Goal: Task Accomplishment & Management: Use online tool/utility

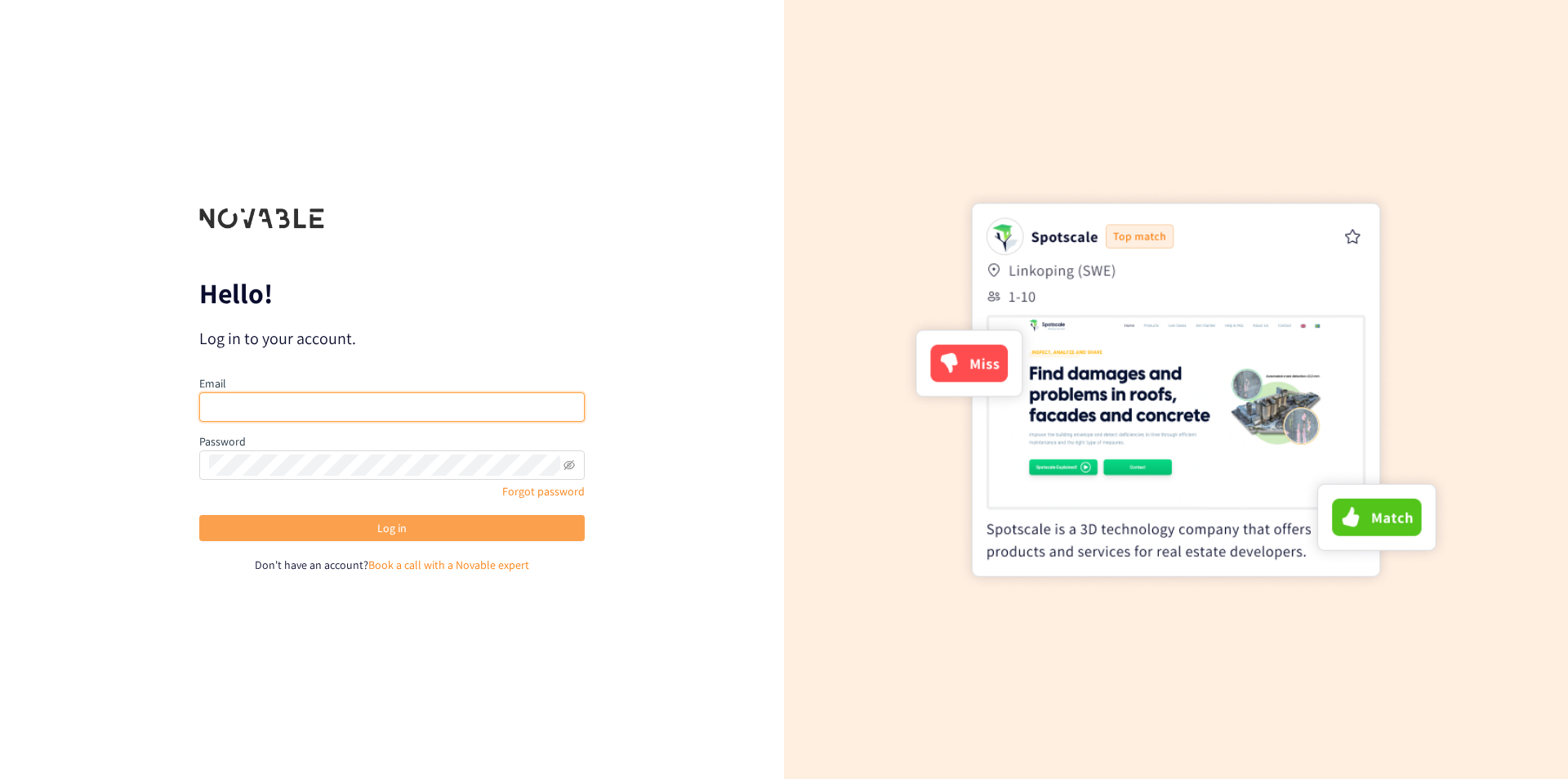
type input "[EMAIL_ADDRESS][DOMAIN_NAME]"
click at [413, 267] on button "Log in" at bounding box center [391, 527] width 385 height 26
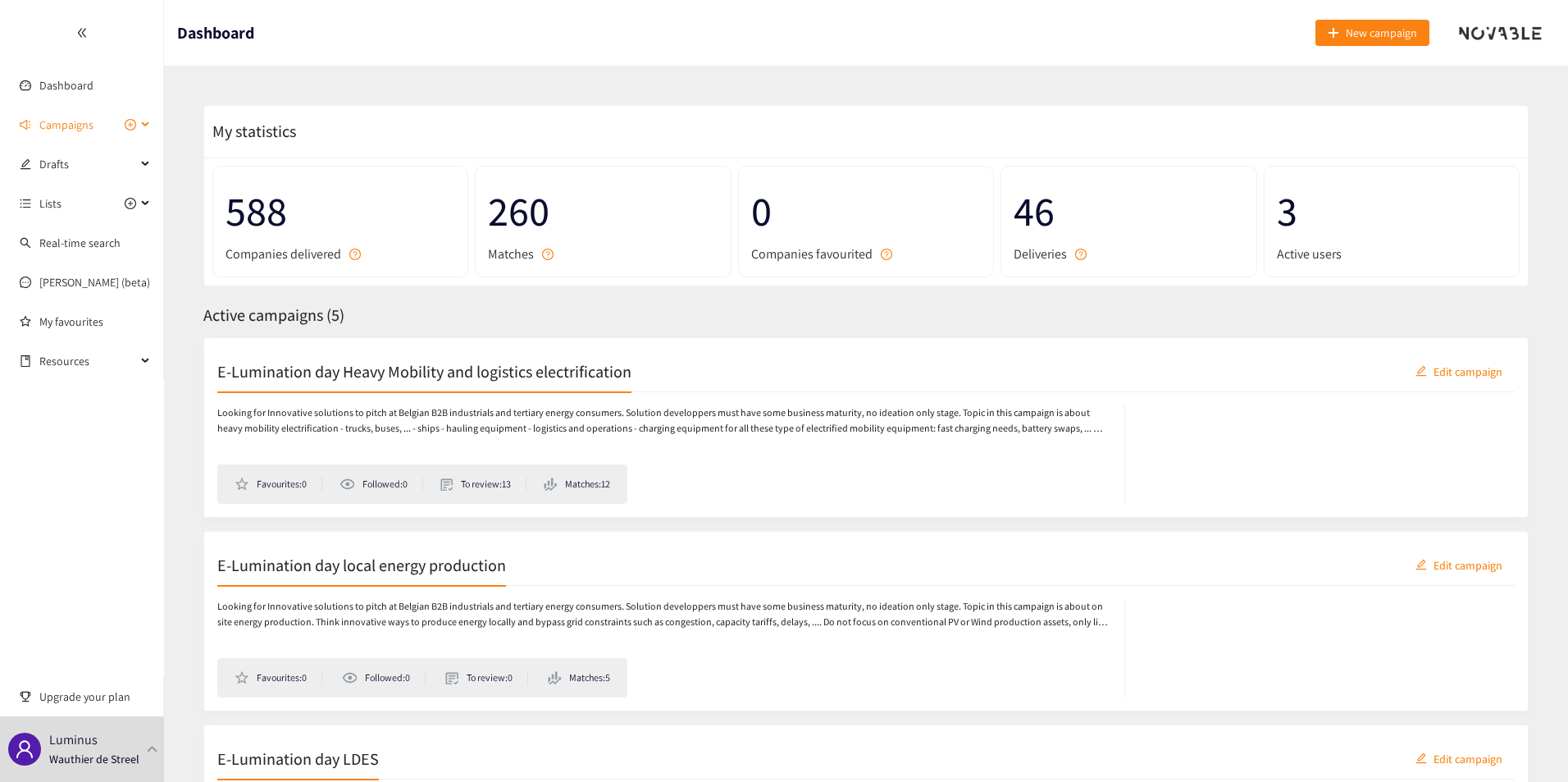
click at [156, 126] on div "Campaigns" at bounding box center [82, 124] width 164 height 33
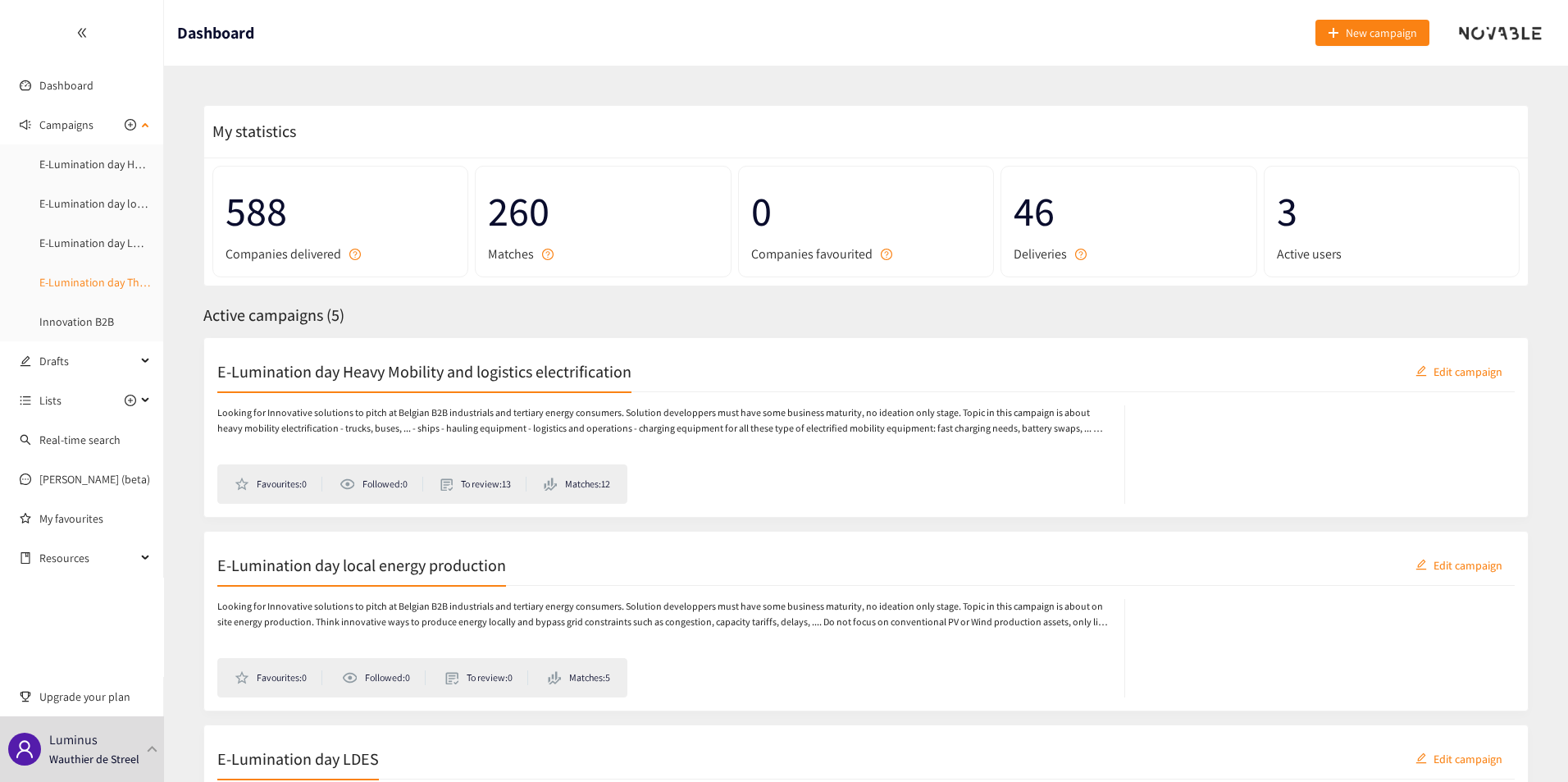
click at [82, 268] on link "E-Lumination day Thermal Energy" at bounding box center [121, 282] width 164 height 15
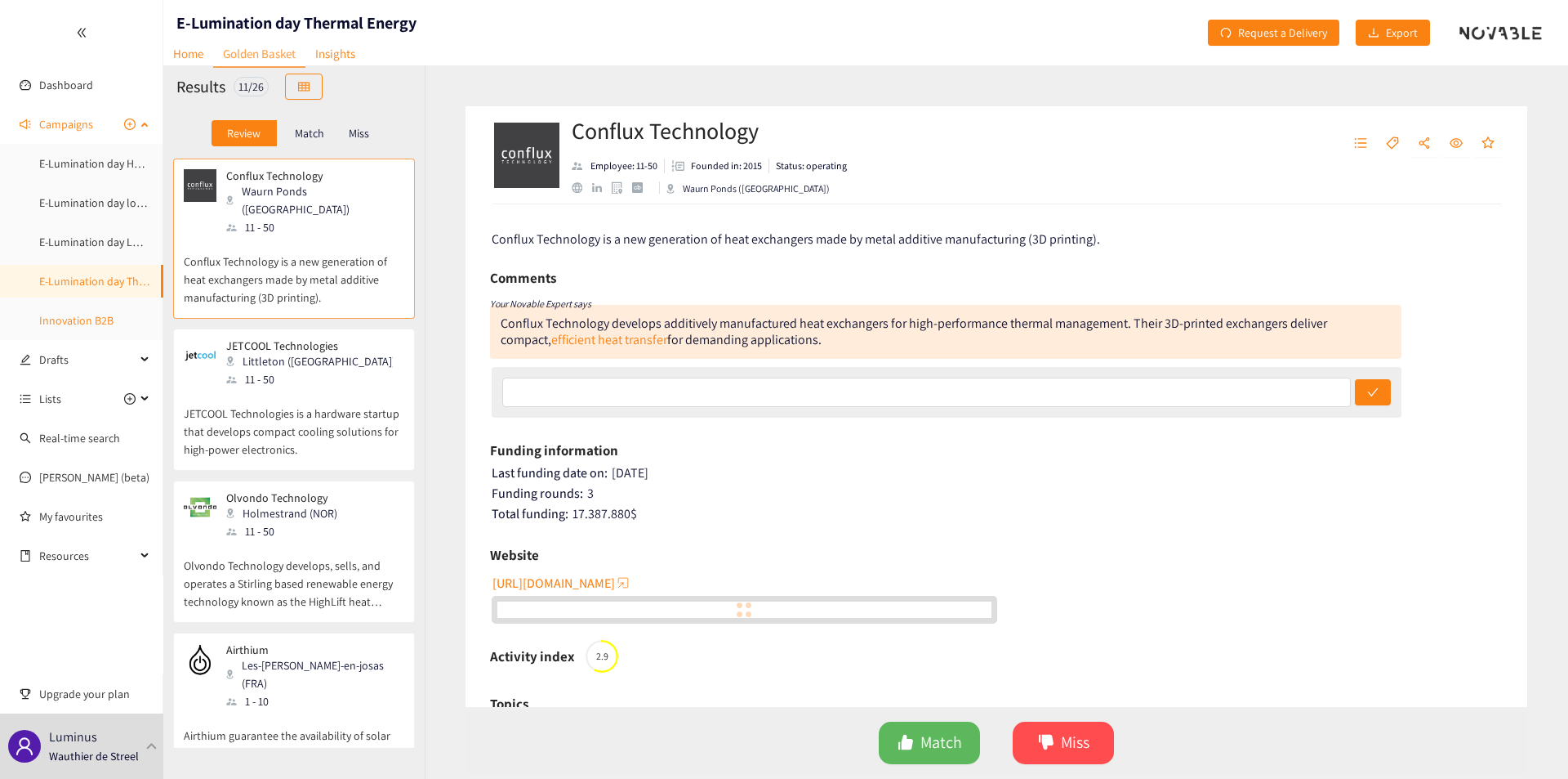
click at [86, 267] on link "Innovation B2B" at bounding box center [76, 321] width 75 height 15
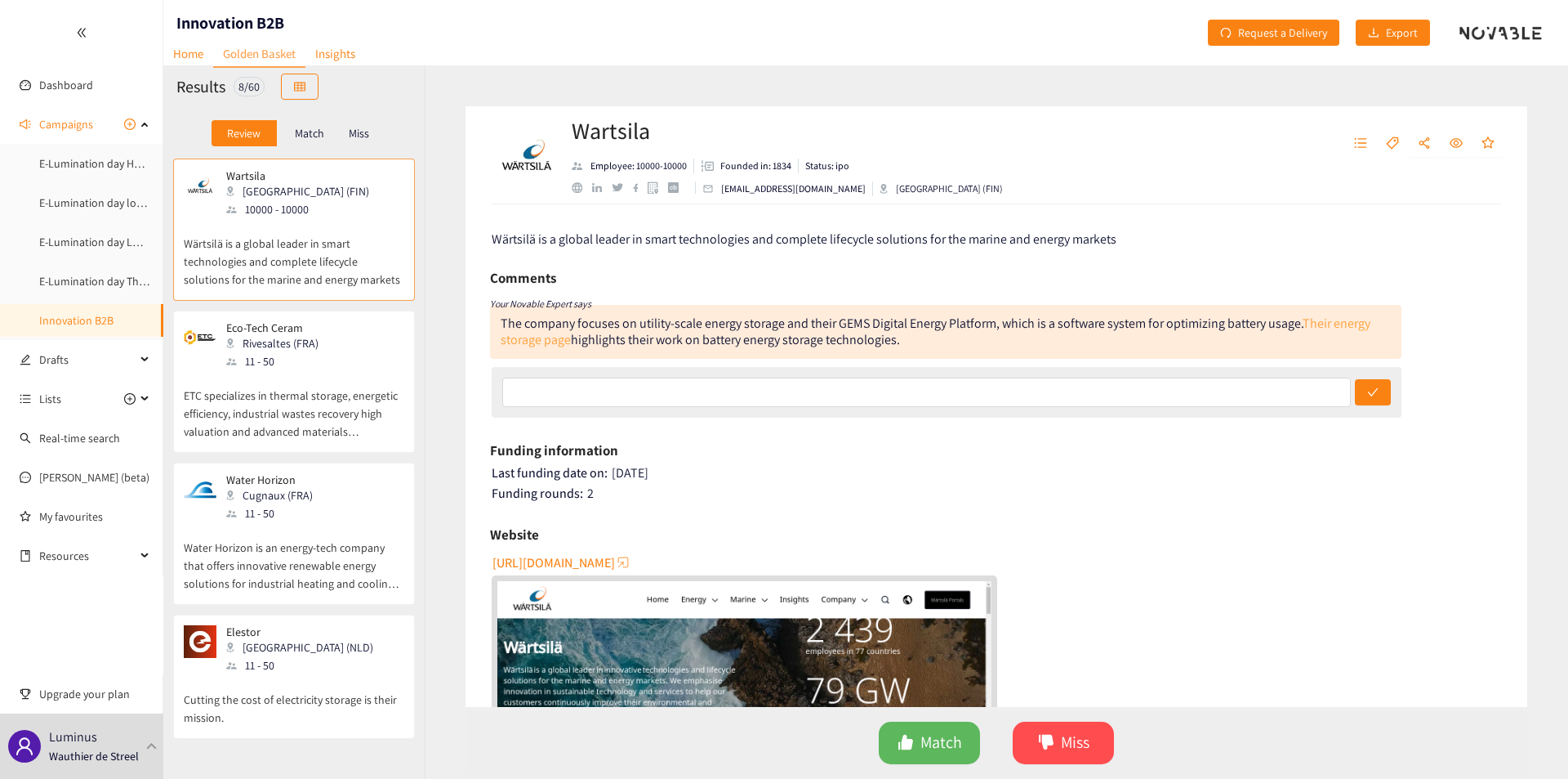
click at [534, 267] on link "Their energy storage page" at bounding box center [935, 332] width 870 height 34
click at [622, 267] on button "Match" at bounding box center [929, 742] width 102 height 43
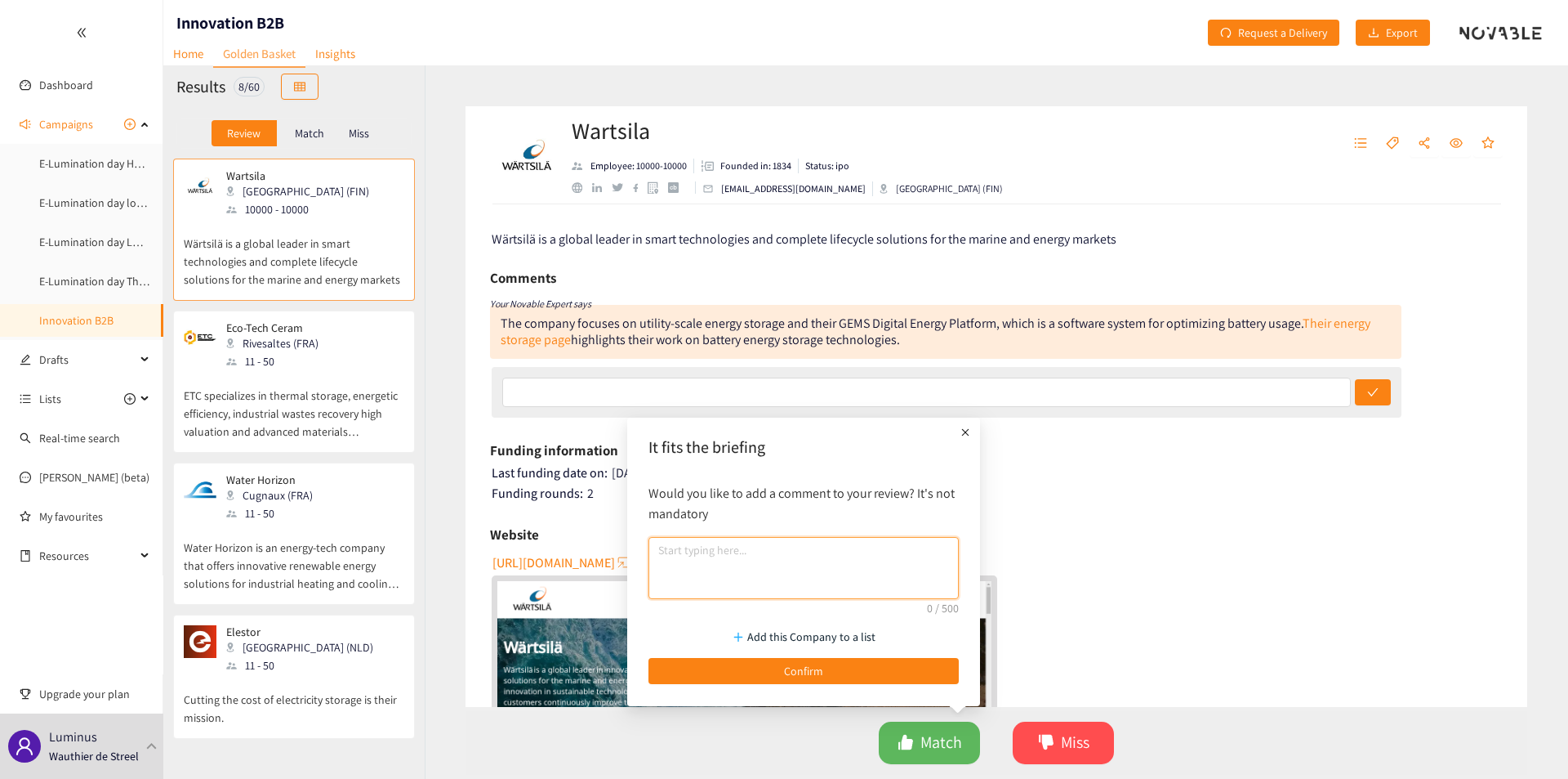
click at [622, 267] on textarea at bounding box center [804, 567] width 310 height 62
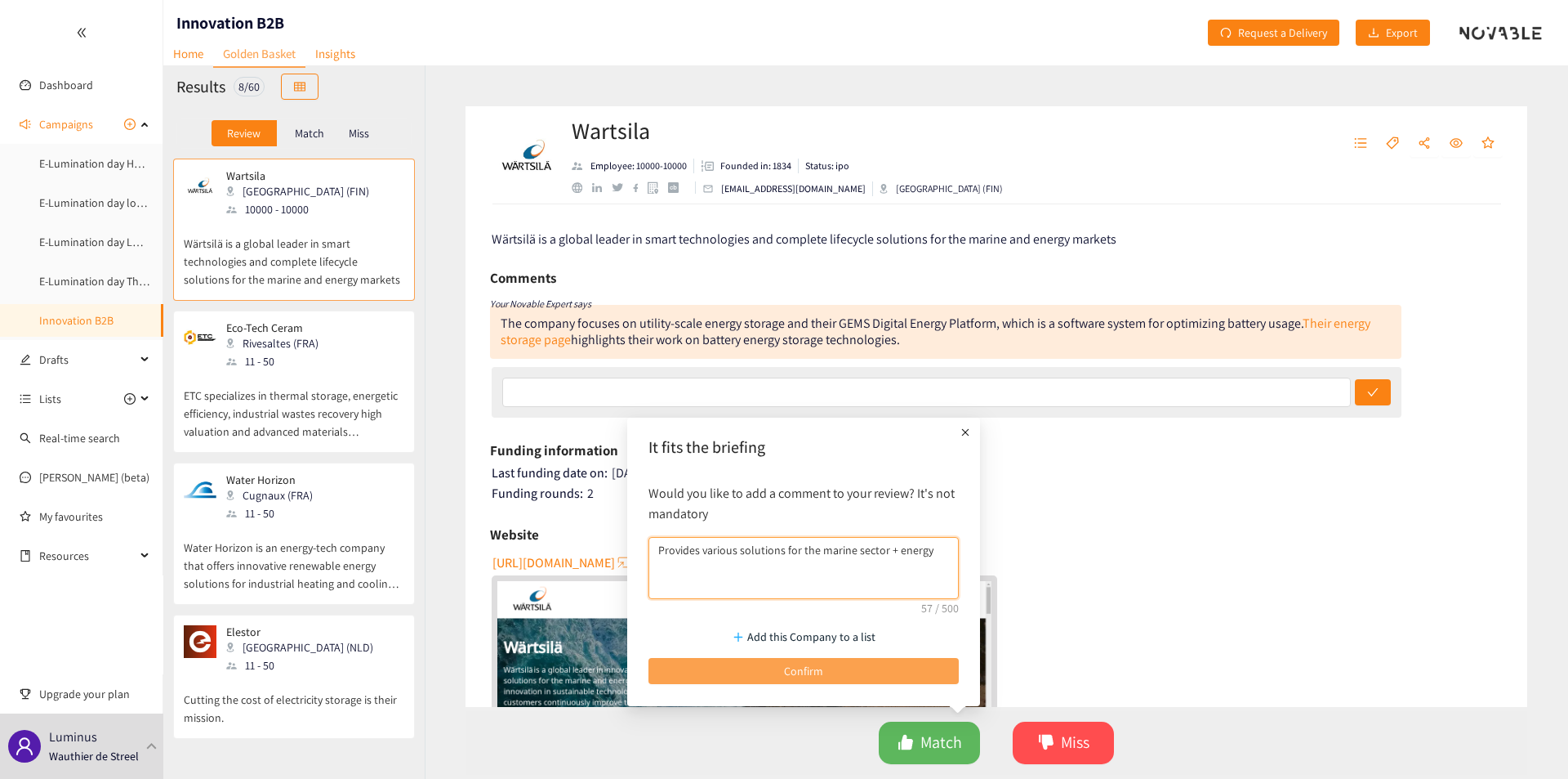
type textarea "Provides various solutions for the marine sector + energy"
click at [622, 267] on span "Confirm" at bounding box center [803, 670] width 39 height 18
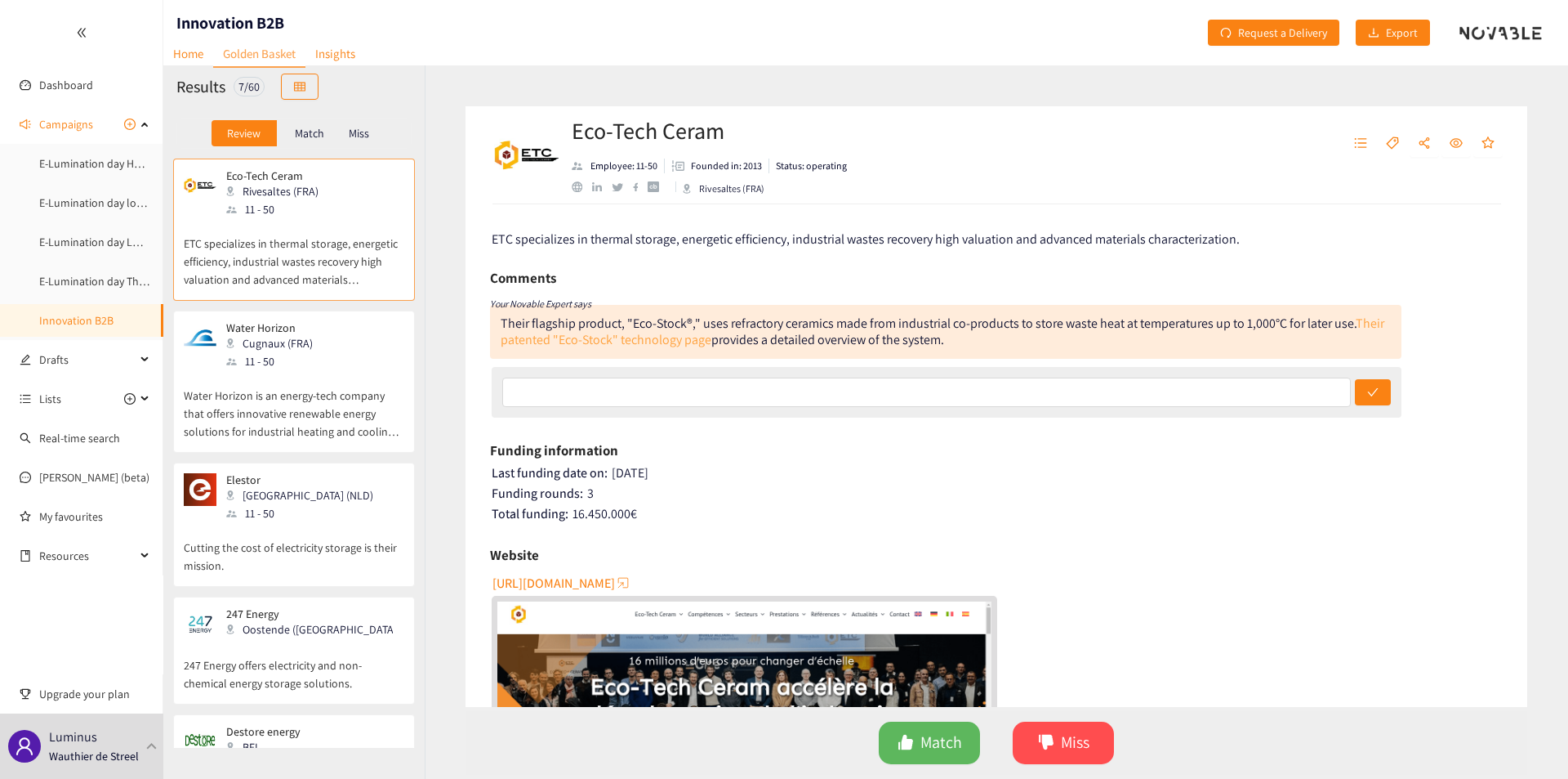
click at [622, 267] on link "Their patented "Eco-Stock" technology page" at bounding box center [942, 332] width 883 height 34
click at [388, 267] on p "ETC specializes in thermal storage, energetic efficiency, industrial wastes rec…" at bounding box center [294, 254] width 221 height 71
click at [622, 267] on span "Match" at bounding box center [941, 742] width 42 height 25
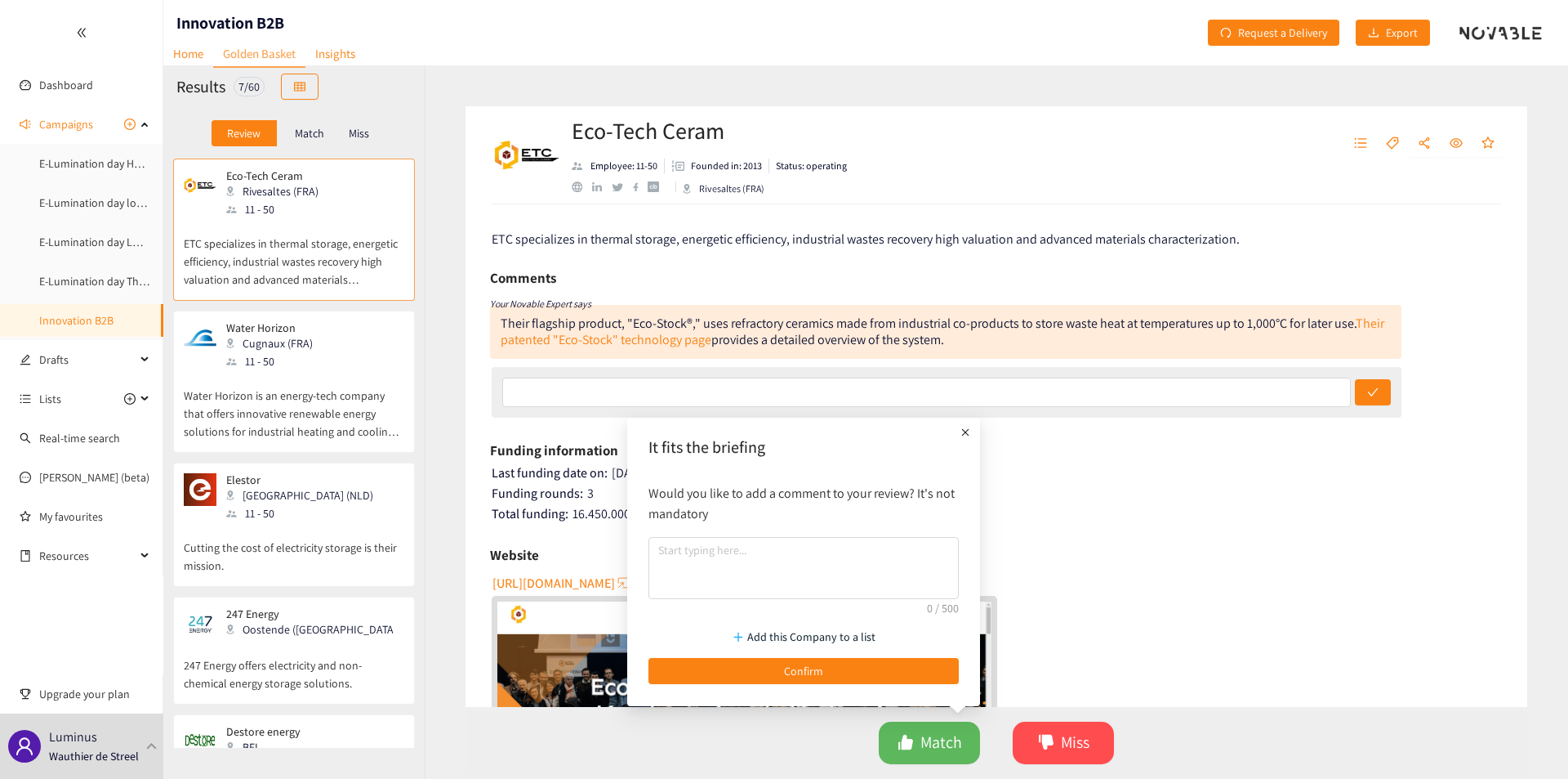
click at [622, 267] on div "Would you like to add a comment to your review? It's not mandatory" at bounding box center [803, 541] width 326 height 133
click at [622, 267] on textarea at bounding box center [804, 567] width 310 height 62
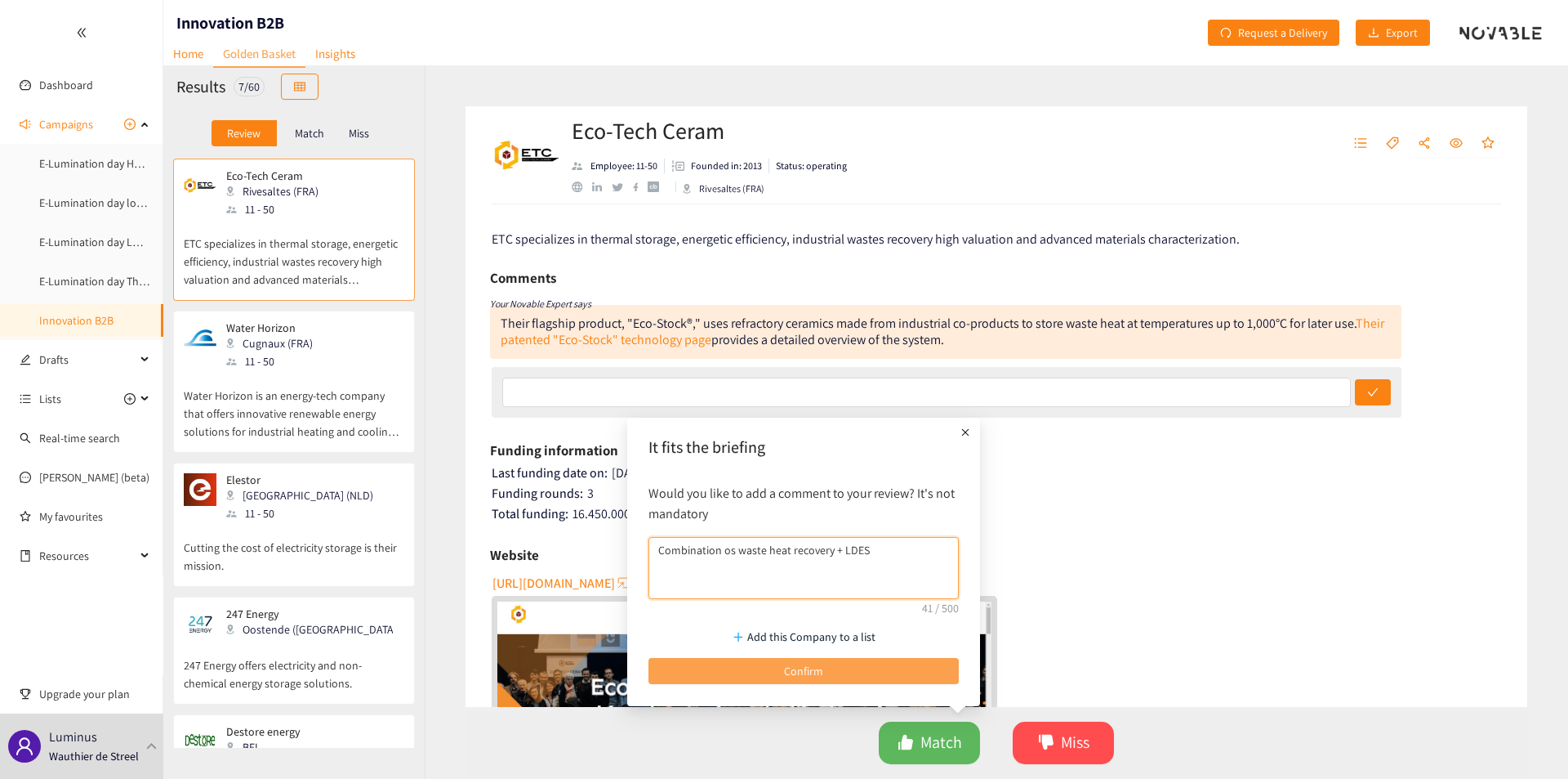
type textarea "Combination os waste heat recovery + LDES"
click at [622, 267] on span "Confirm" at bounding box center [803, 670] width 39 height 18
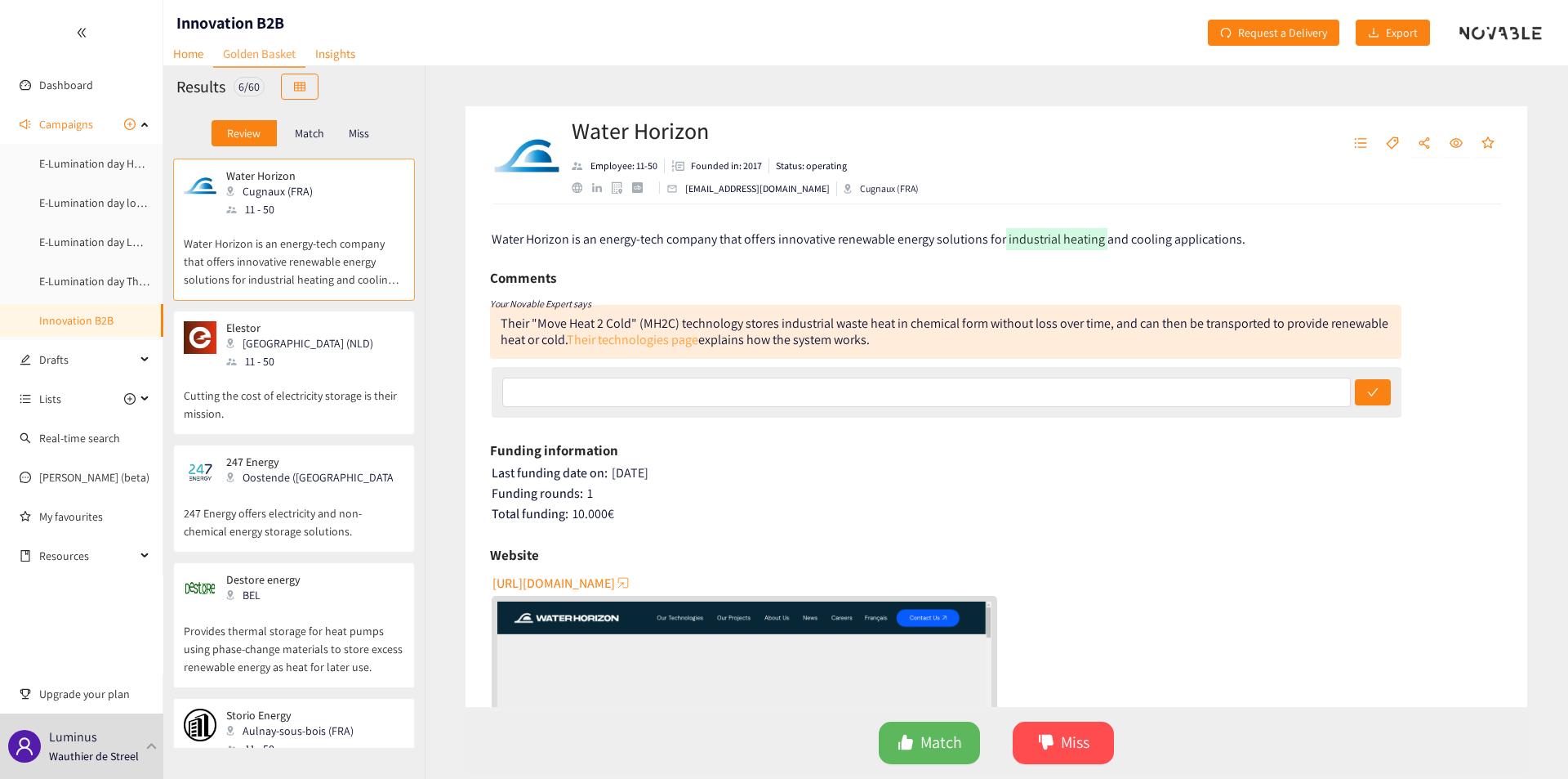
click at [622, 267] on link "Their technologies page" at bounding box center [632, 339] width 132 height 17
click at [622, 267] on button "Match" at bounding box center [929, 742] width 102 height 43
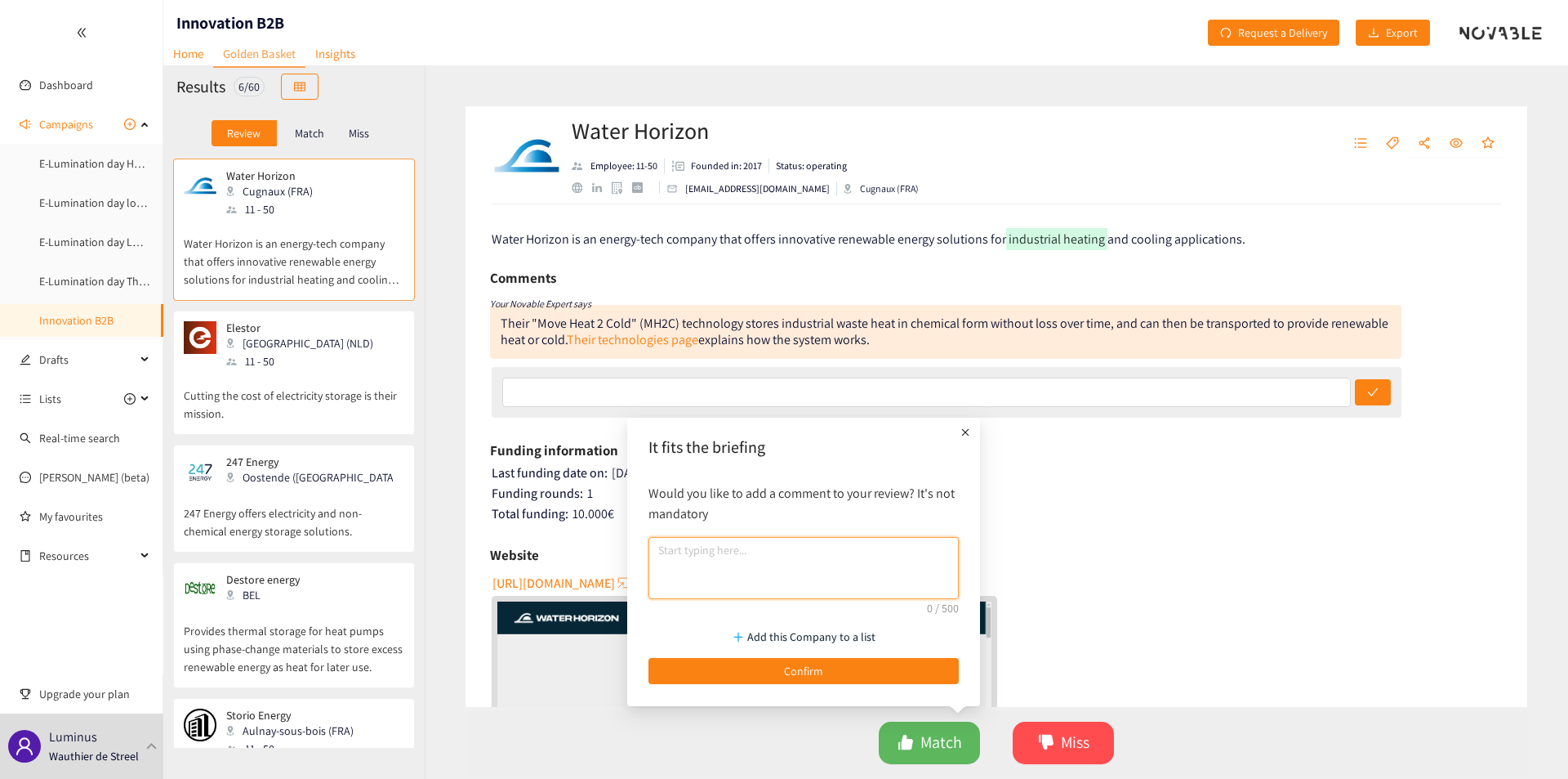
click at [622, 267] on textarea at bounding box center [804, 567] width 310 height 62
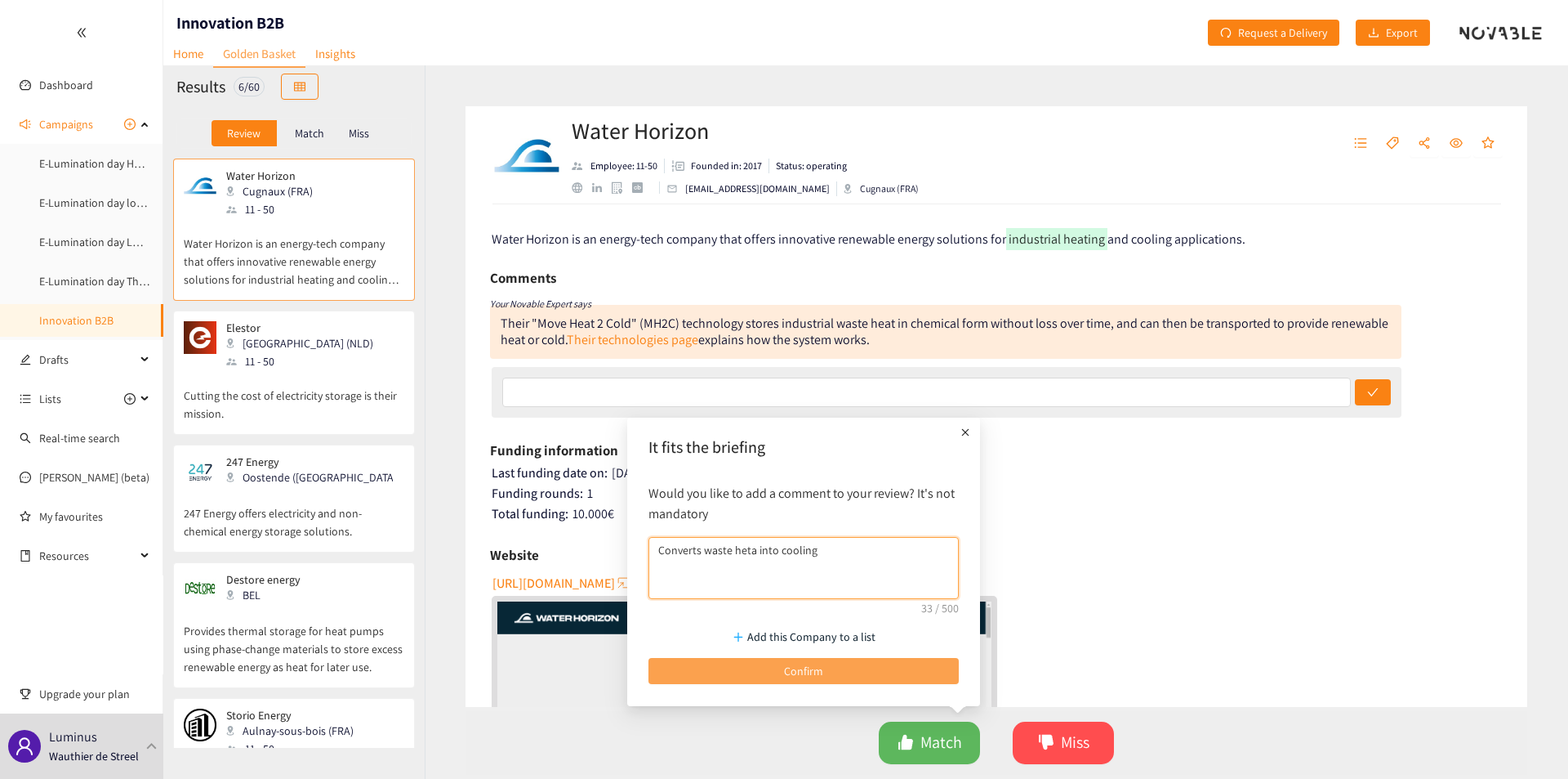
type textarea "Converts waste heta into cooling"
click at [622, 267] on button "Confirm" at bounding box center [804, 671] width 310 height 26
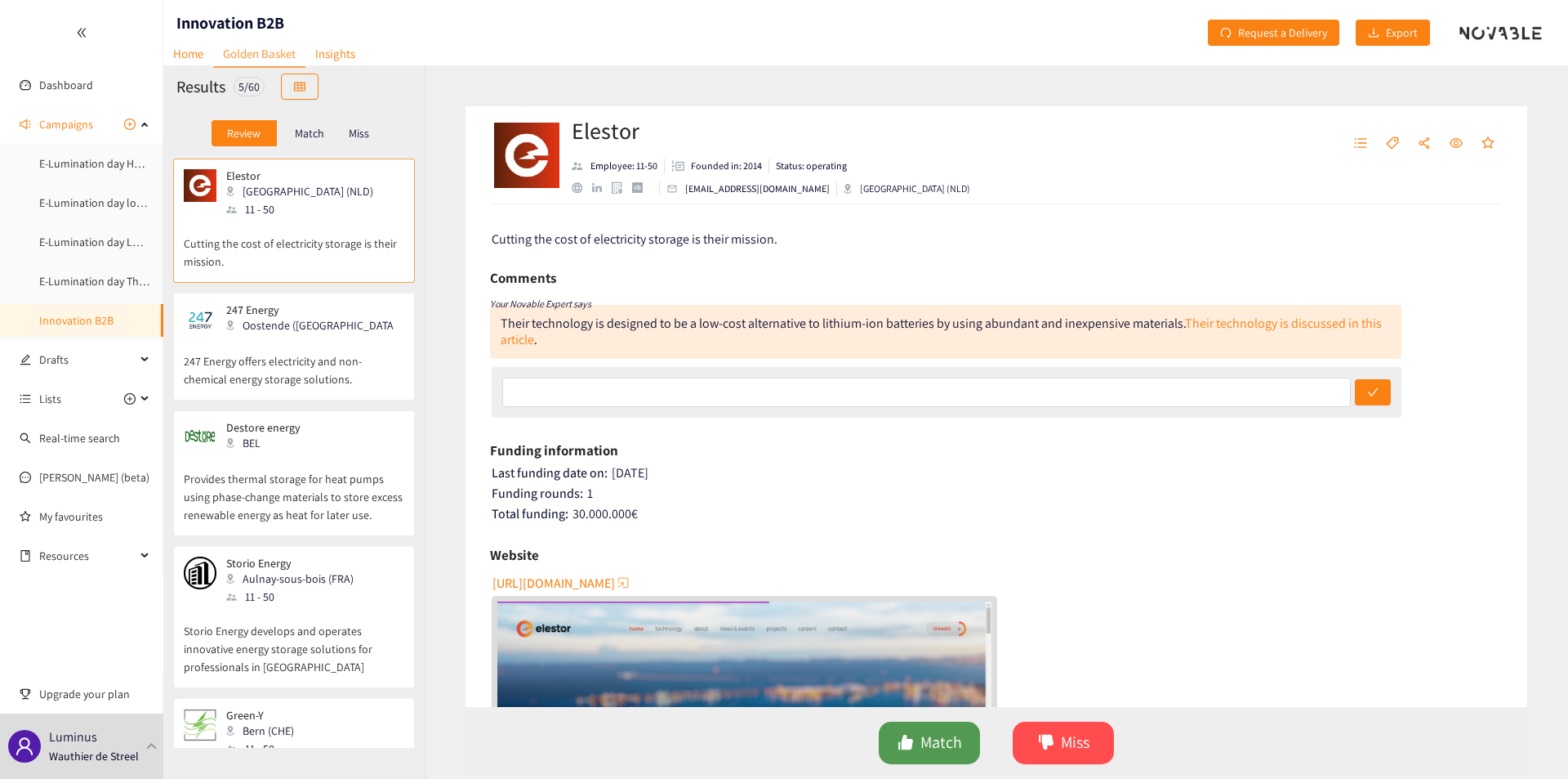
click at [622, 267] on button "Match" at bounding box center [929, 742] width 102 height 43
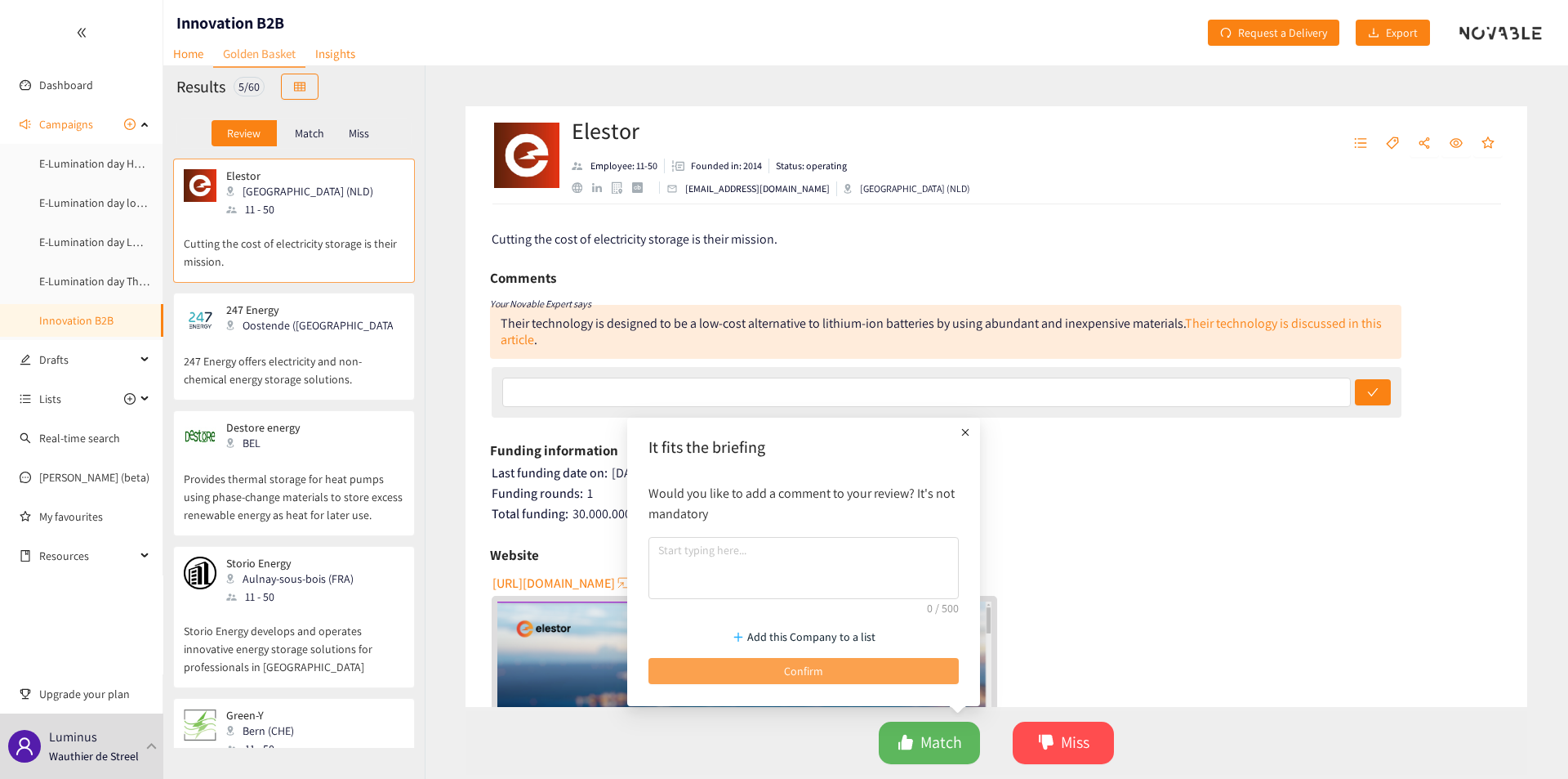
click at [622, 267] on button "Confirm" at bounding box center [804, 671] width 310 height 26
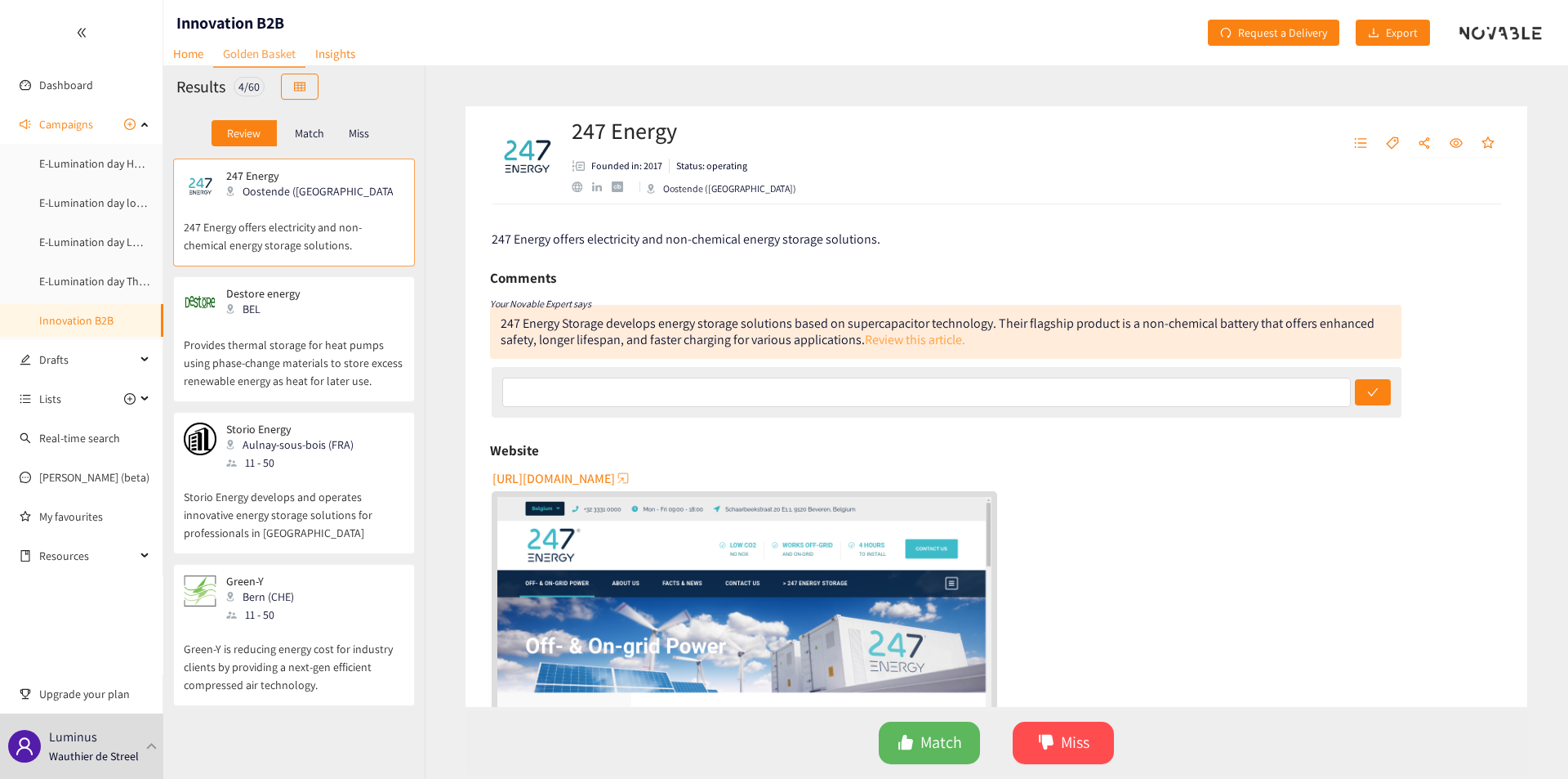
click at [622, 267] on link "Review this article." at bounding box center [915, 339] width 101 height 17
click at [622, 267] on icon "dislike" at bounding box center [1046, 742] width 15 height 15
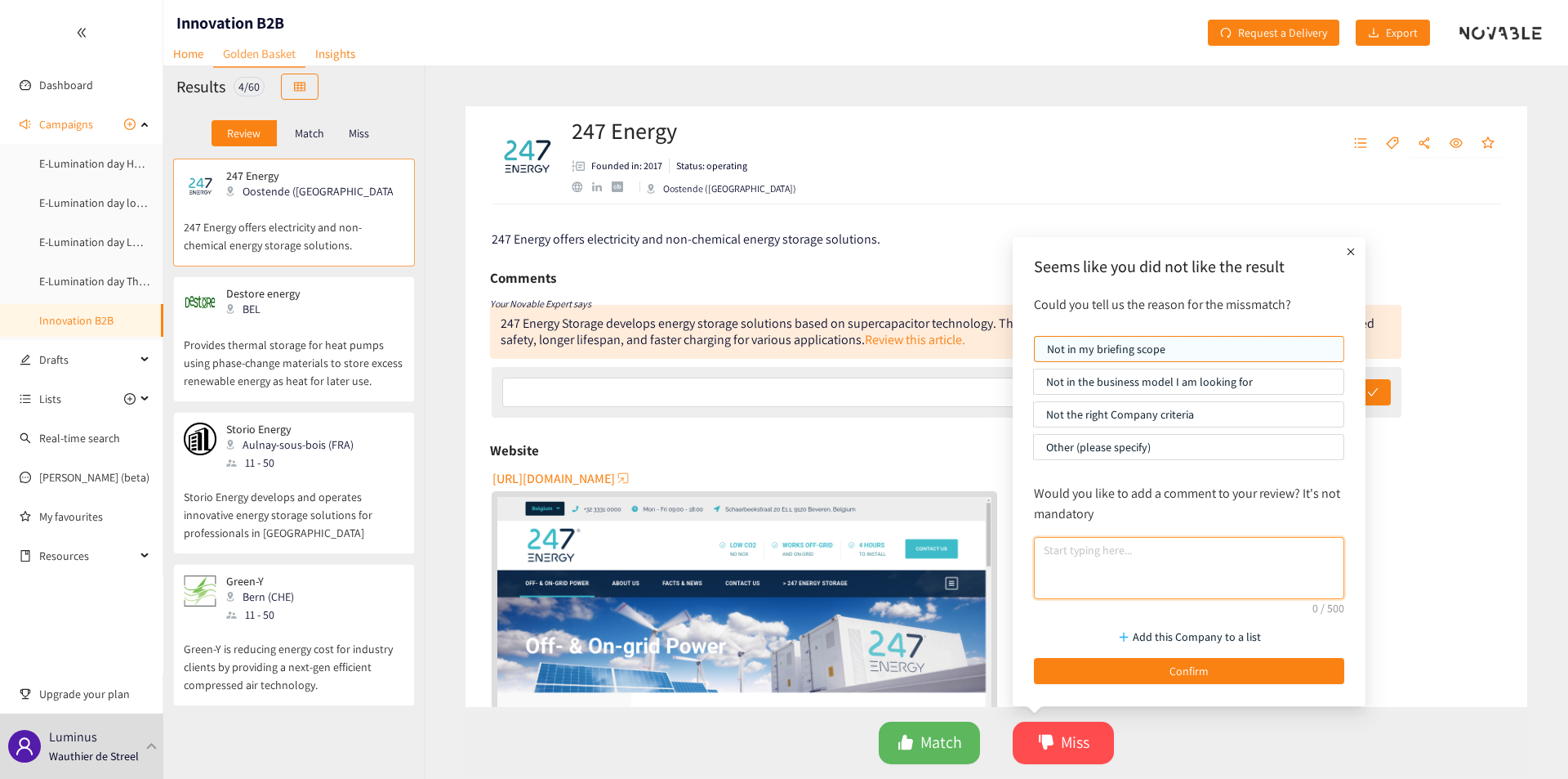
click at [622, 267] on textarea at bounding box center [1189, 567] width 310 height 62
type textarea "competitor"
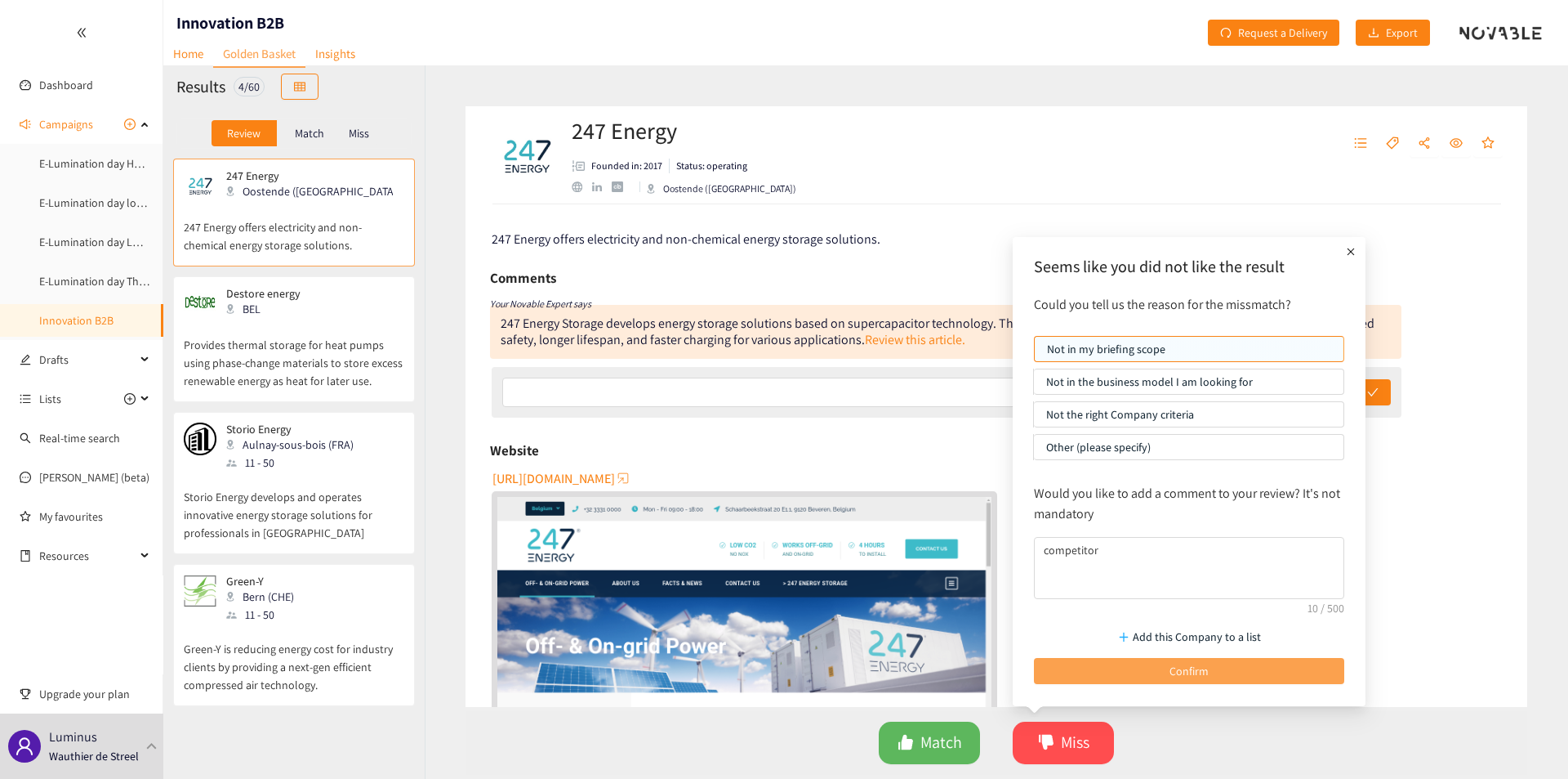
click at [622, 267] on button "Confirm" at bounding box center [1189, 671] width 310 height 26
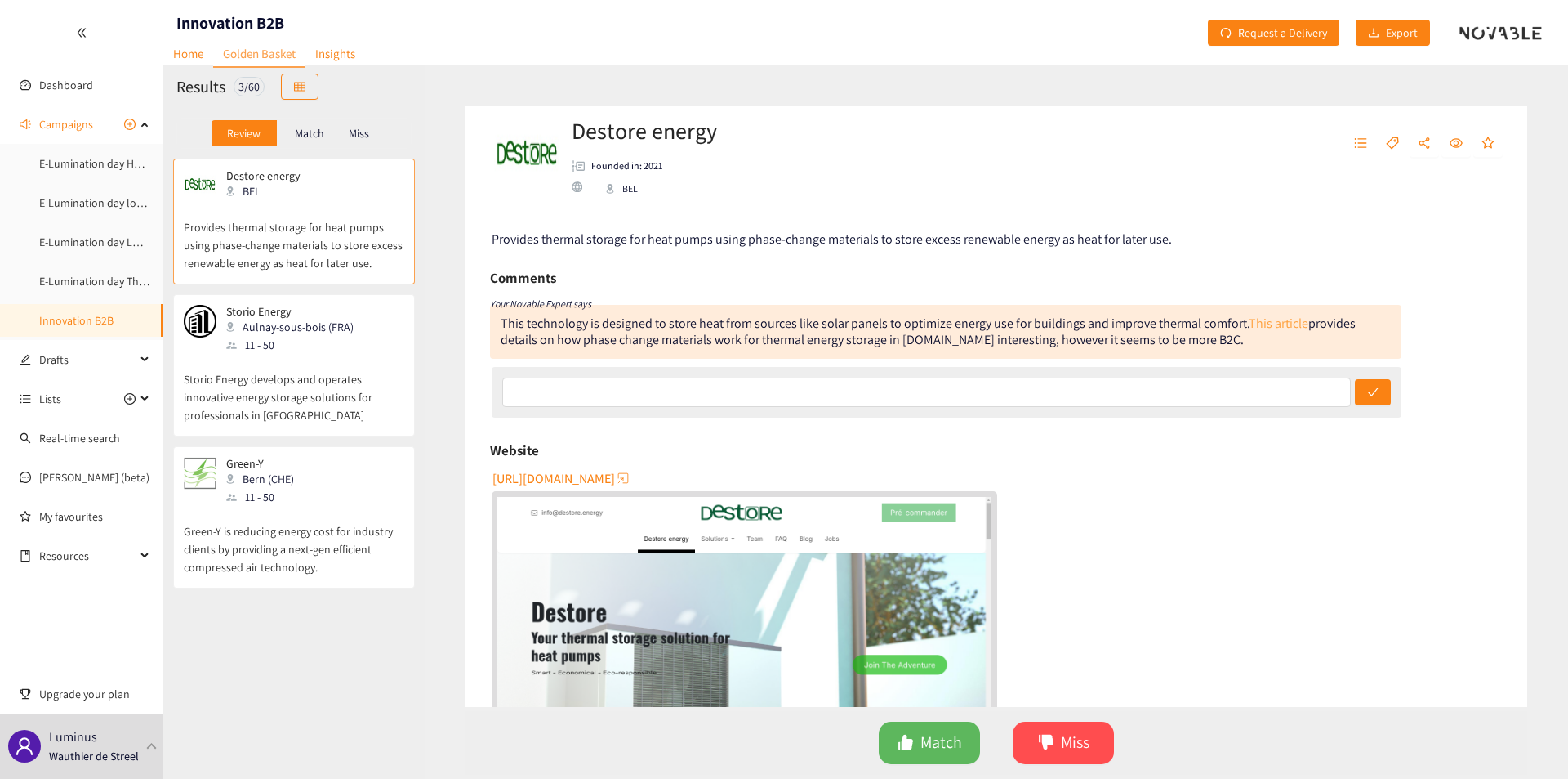
click at [622, 267] on link "This article" at bounding box center [1278, 323] width 60 height 17
click at [622, 267] on span "Match" at bounding box center [941, 742] width 42 height 25
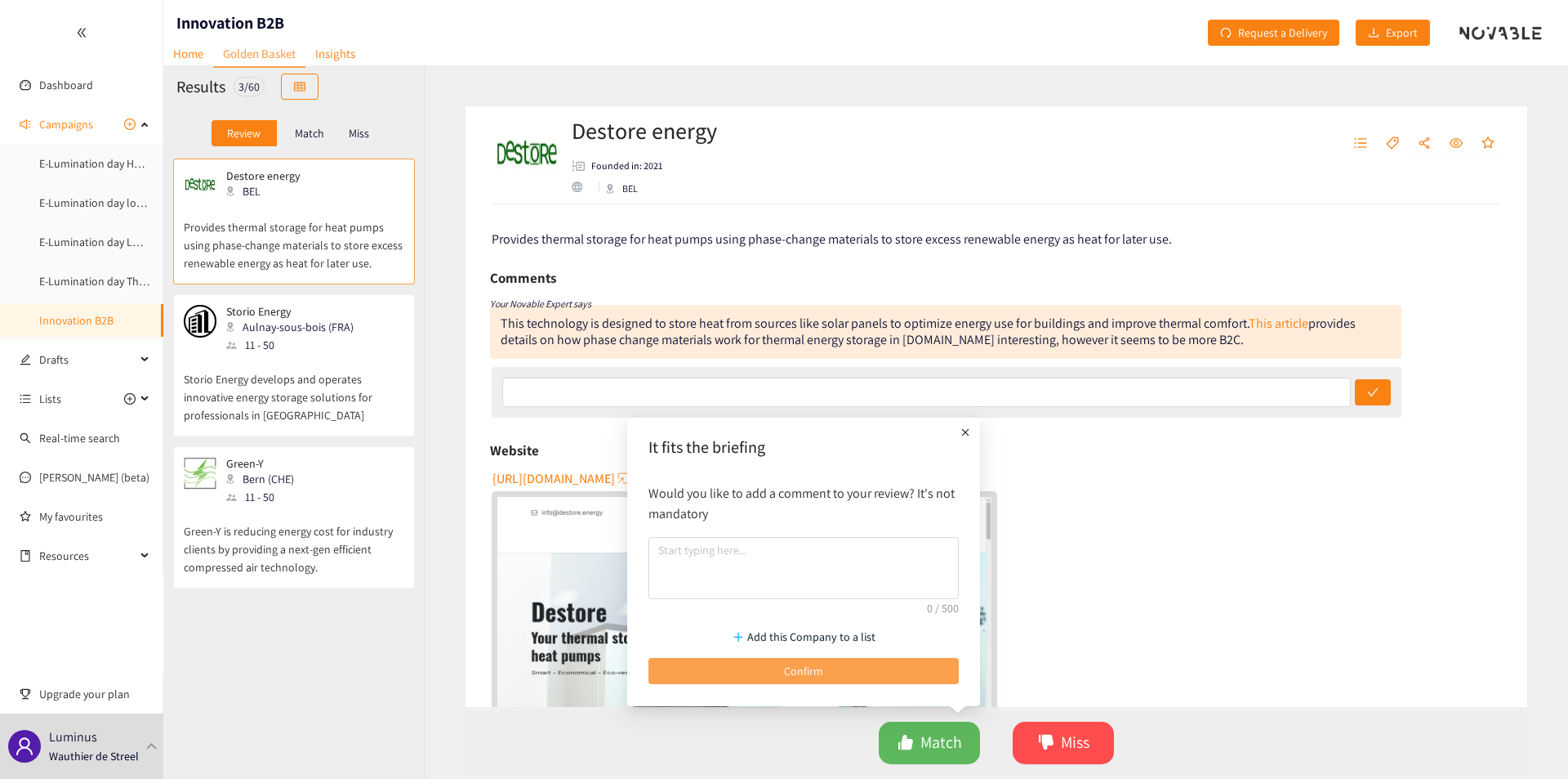
click at [622, 267] on button "Confirm" at bounding box center [804, 671] width 310 height 26
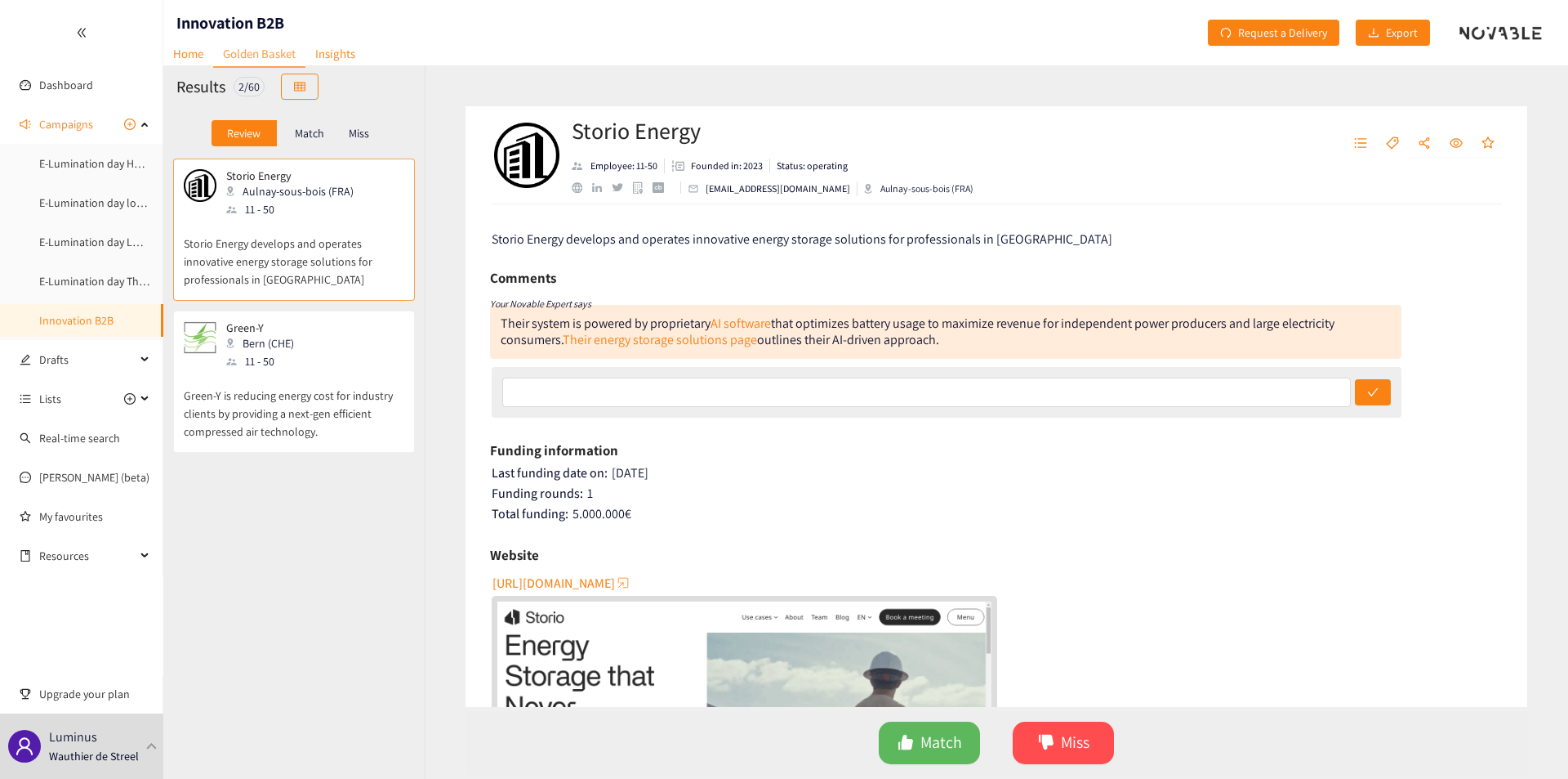
click at [280, 267] on p "Green-Y is reducing energy cost for industry clients by providing a next-gen ef…" at bounding box center [294, 405] width 221 height 71
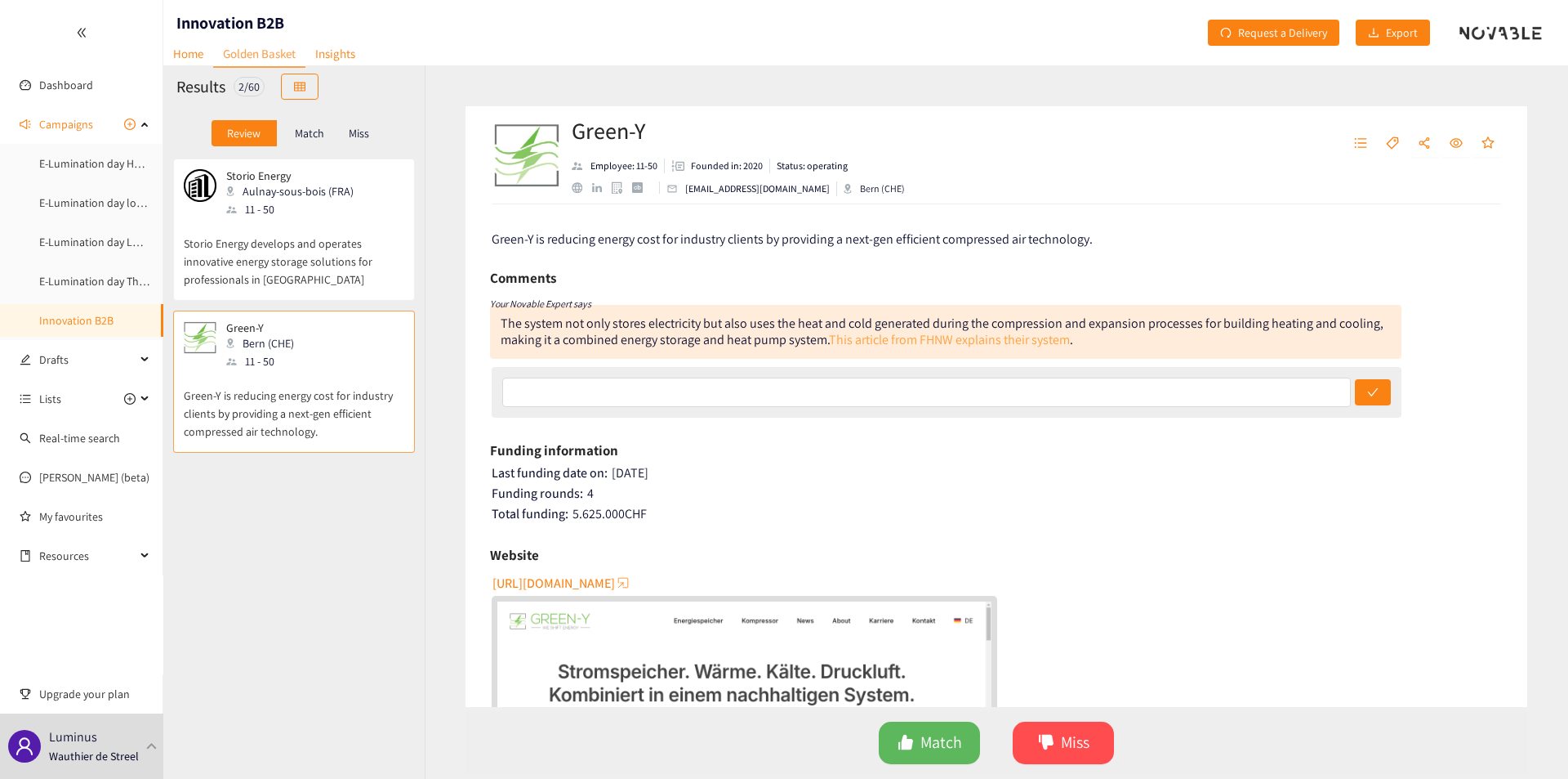
click at [622, 267] on link "This article from FHNW explains their system" at bounding box center [949, 339] width 241 height 17
click at [622, 267] on button "Match" at bounding box center [929, 742] width 102 height 43
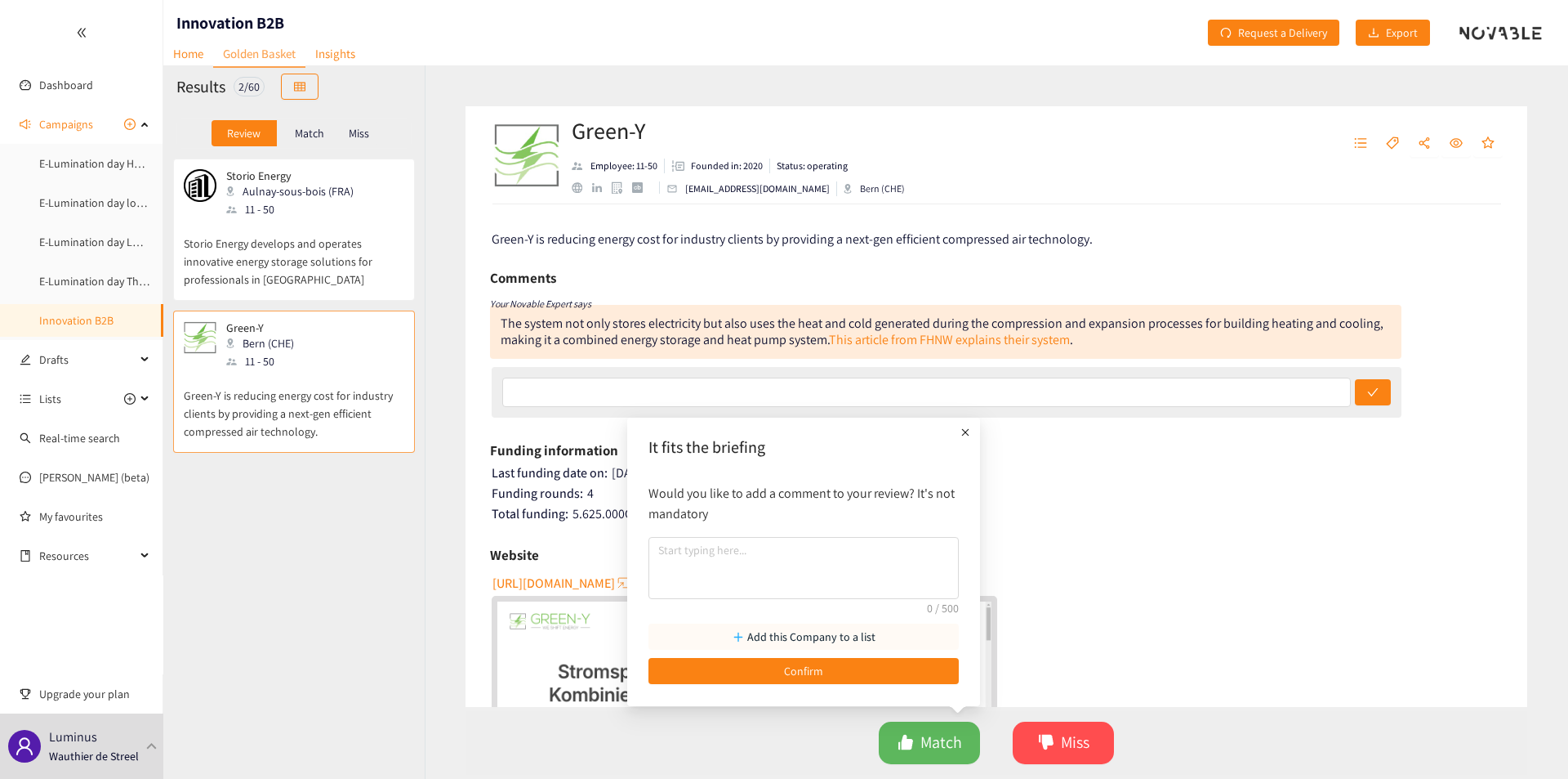
drag, startPoint x: 787, startPoint y: 667, endPoint x: 799, endPoint y: 650, distance: 20.8
click at [622, 267] on button "Add this Company to a list" at bounding box center [804, 636] width 310 height 26
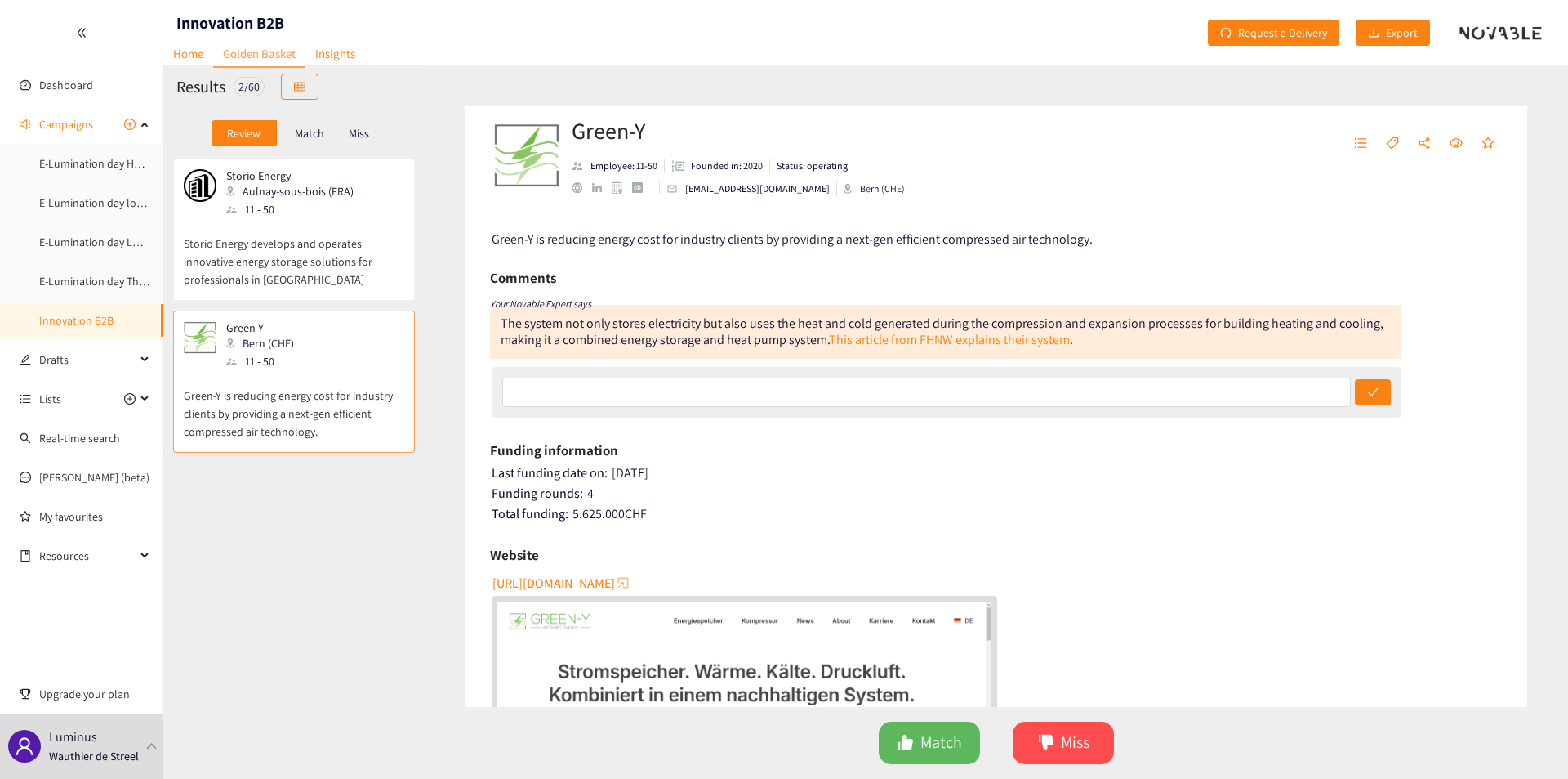
click at [622, 267] on div "Website" at bounding box center [996, 554] width 1013 height 24
click at [622, 267] on span "Match" at bounding box center [941, 742] width 42 height 25
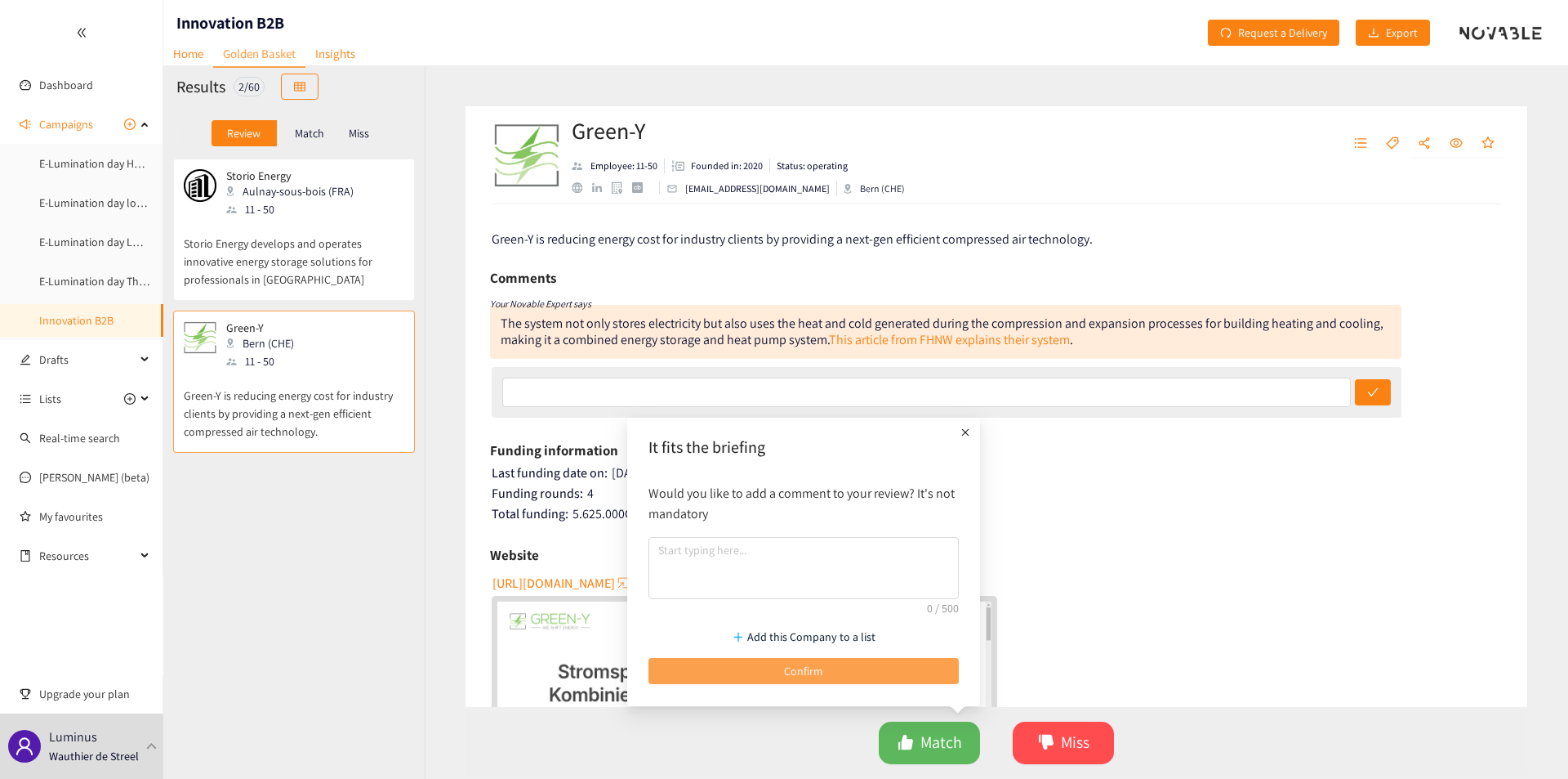
click at [622, 267] on button "Confirm" at bounding box center [804, 671] width 310 height 26
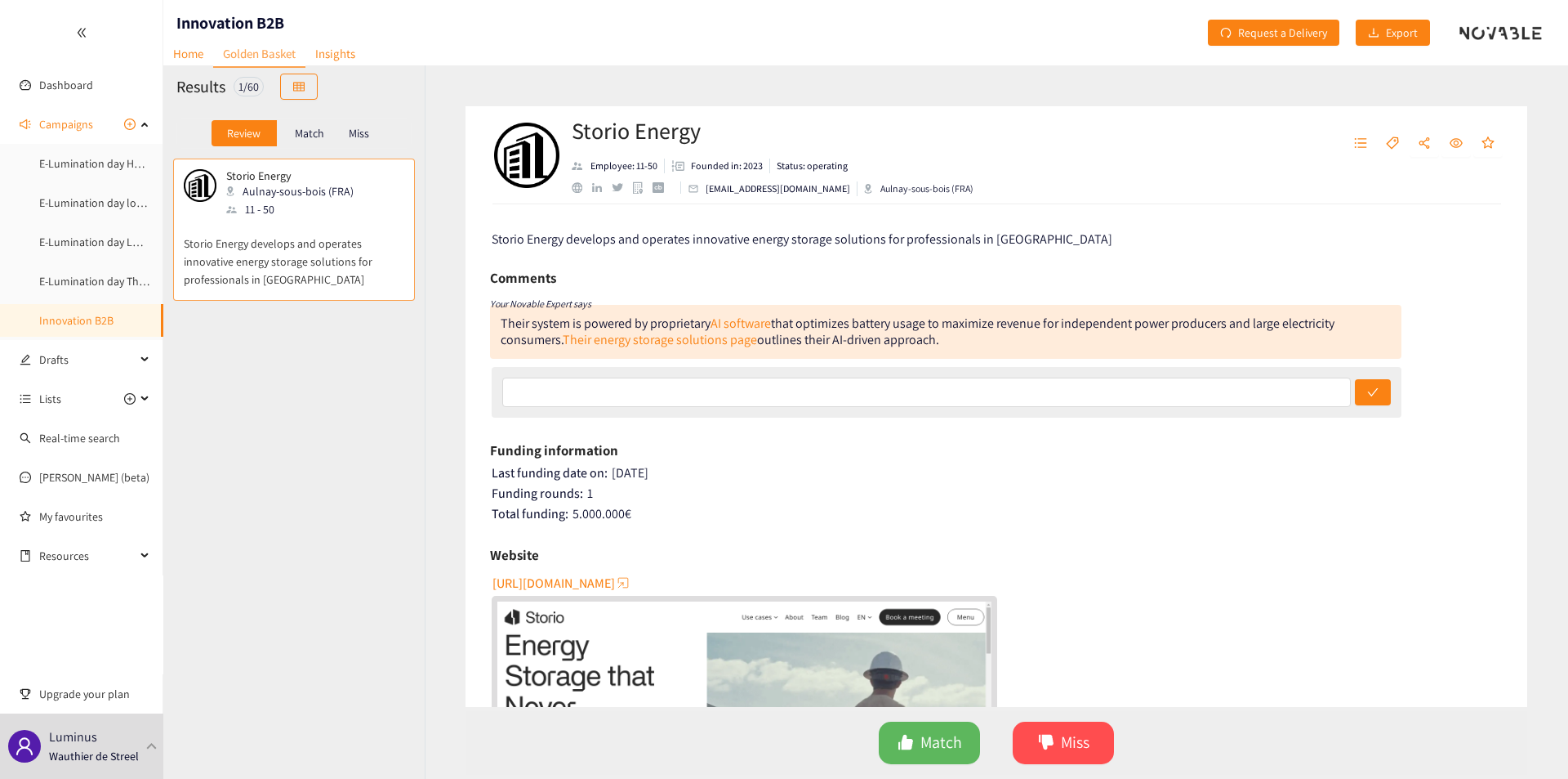
click at [247, 267] on p "Storio Energy develops and operates innovative energy storage solutions for pro…" at bounding box center [294, 254] width 221 height 71
click at [622, 248] on div "Storio Energy develops and operates innovative energy storage solutions for pro…" at bounding box center [998, 239] width 1012 height 20
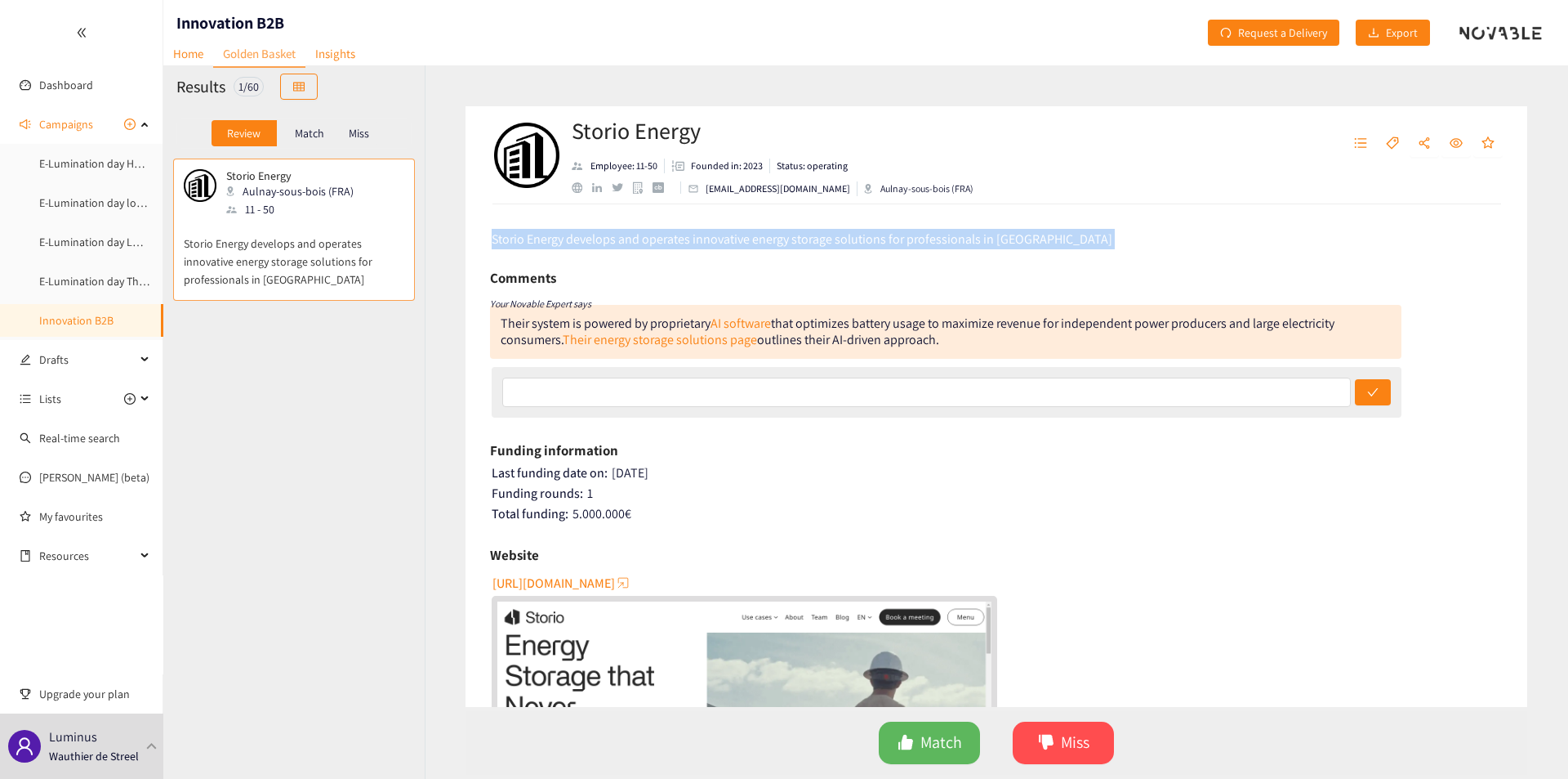
click at [622, 248] on div "Storio Energy develops and operates innovative energy storage solutions for pro…" at bounding box center [998, 239] width 1012 height 20
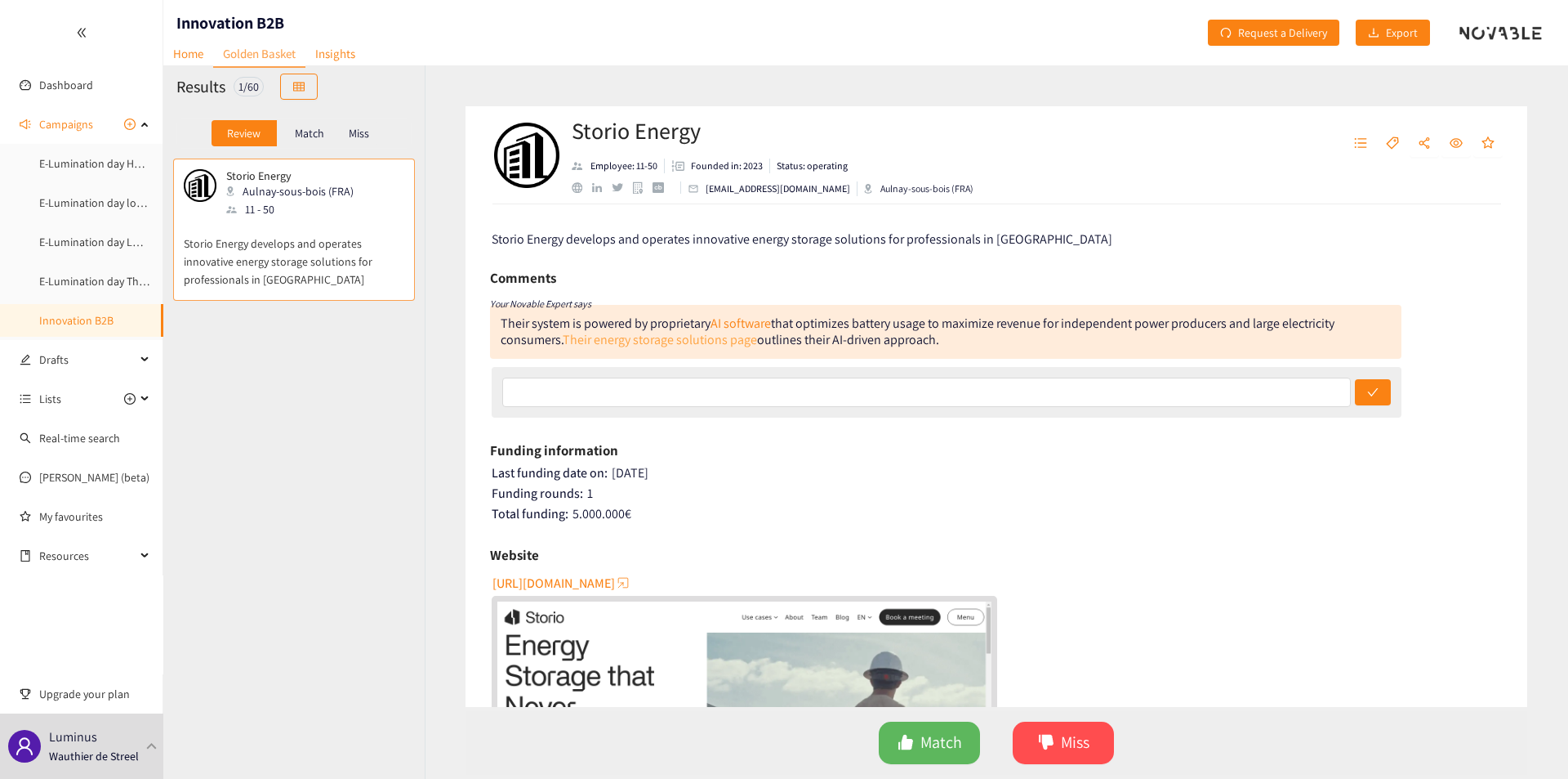
click at [622, 267] on link "Their energy storage solutions page" at bounding box center [660, 339] width 195 height 17
click at [622, 267] on icon "dislike" at bounding box center [1046, 742] width 15 height 15
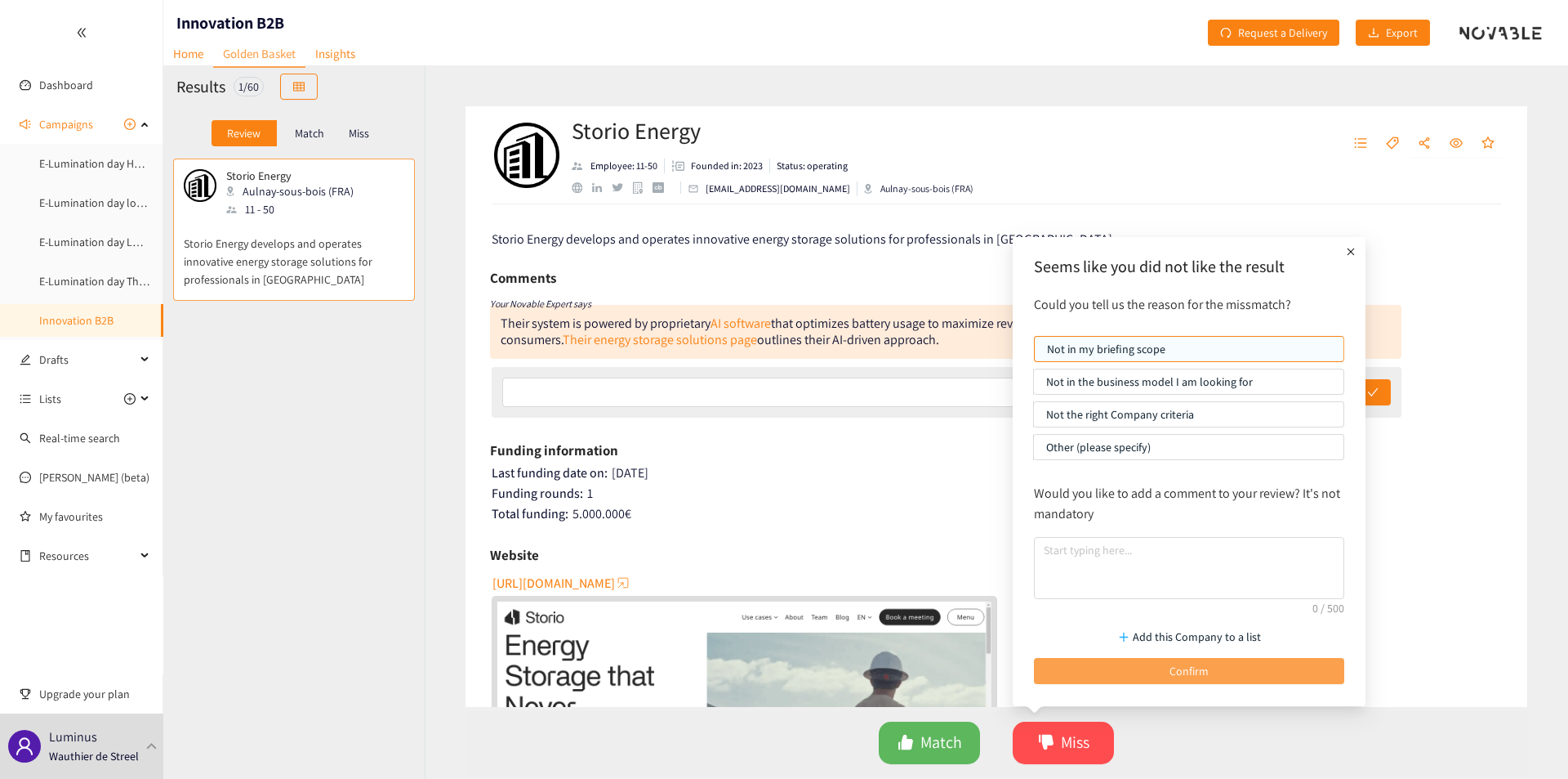
click at [622, 267] on button "Confirm" at bounding box center [1189, 671] width 310 height 26
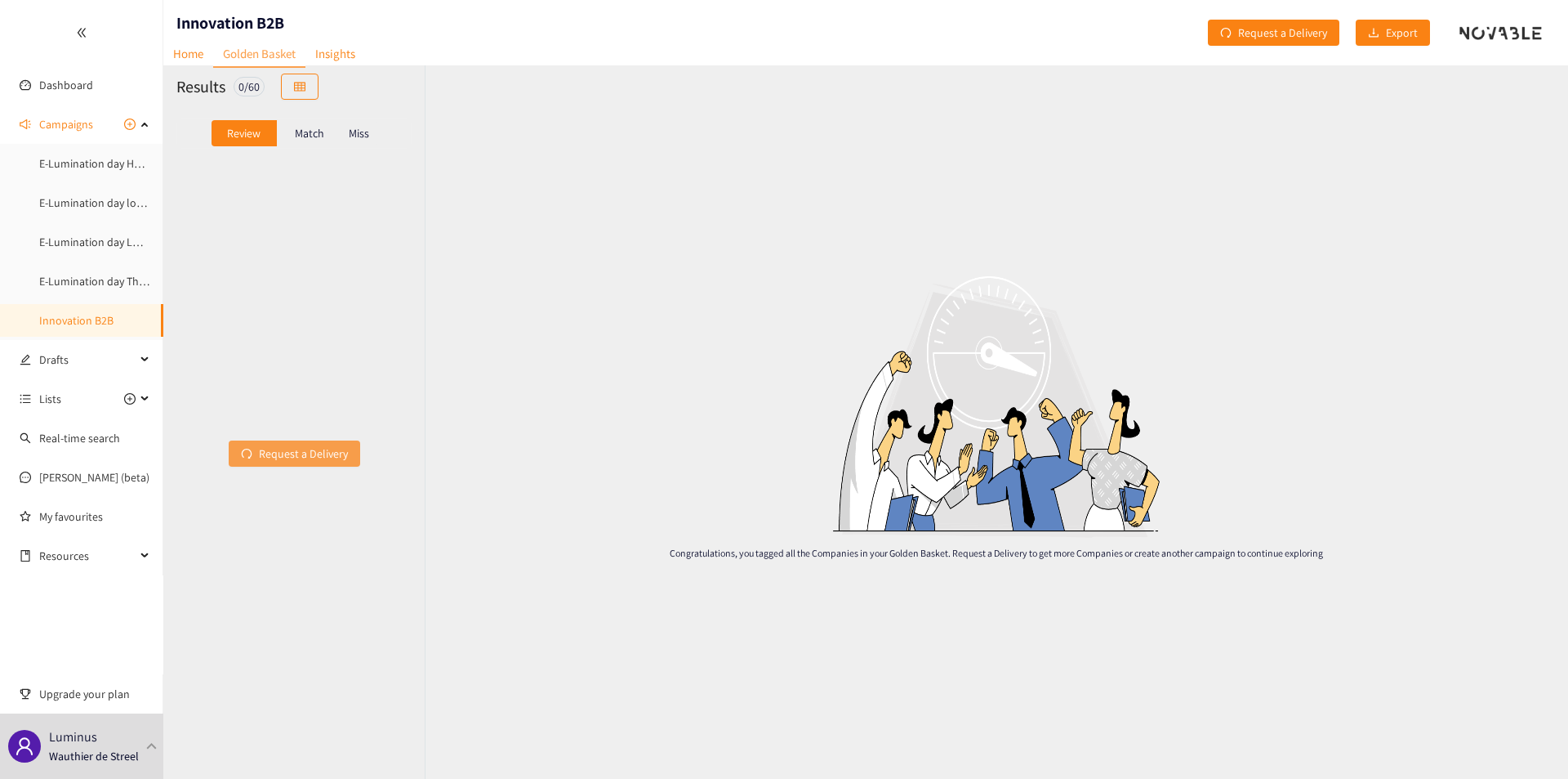
click at [275, 267] on span "Request a Delivery" at bounding box center [304, 452] width 89 height 18
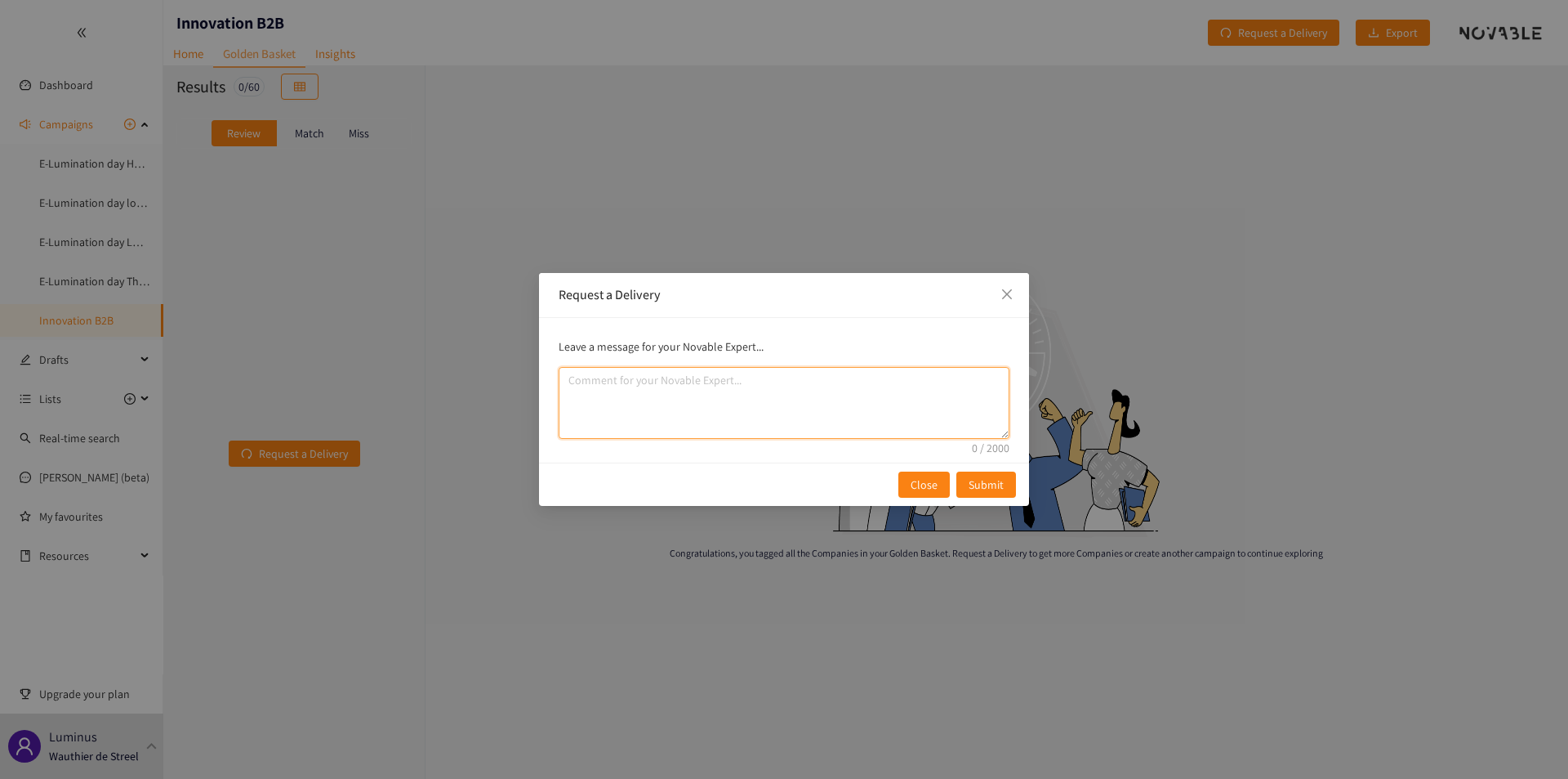
click at [622, 267] on textarea "comment" at bounding box center [784, 403] width 451 height 72
click at [622, 267] on textarea "Could you check for solutions with lower TRL (pilots) that propose more innovat…" at bounding box center [784, 403] width 451 height 72
click at [570, 267] on textarea "Could you check for solutions with lower TRL (pilots) that propose more innovat…" at bounding box center [784, 403] width 451 height 72
click at [622, 267] on textarea "Thanks for the batch. Could you check for solutions with lower TRL (pilots) tha…" at bounding box center [784, 403] width 451 height 72
drag, startPoint x: 730, startPoint y: 418, endPoint x: 814, endPoint y: 384, distance: 90.6
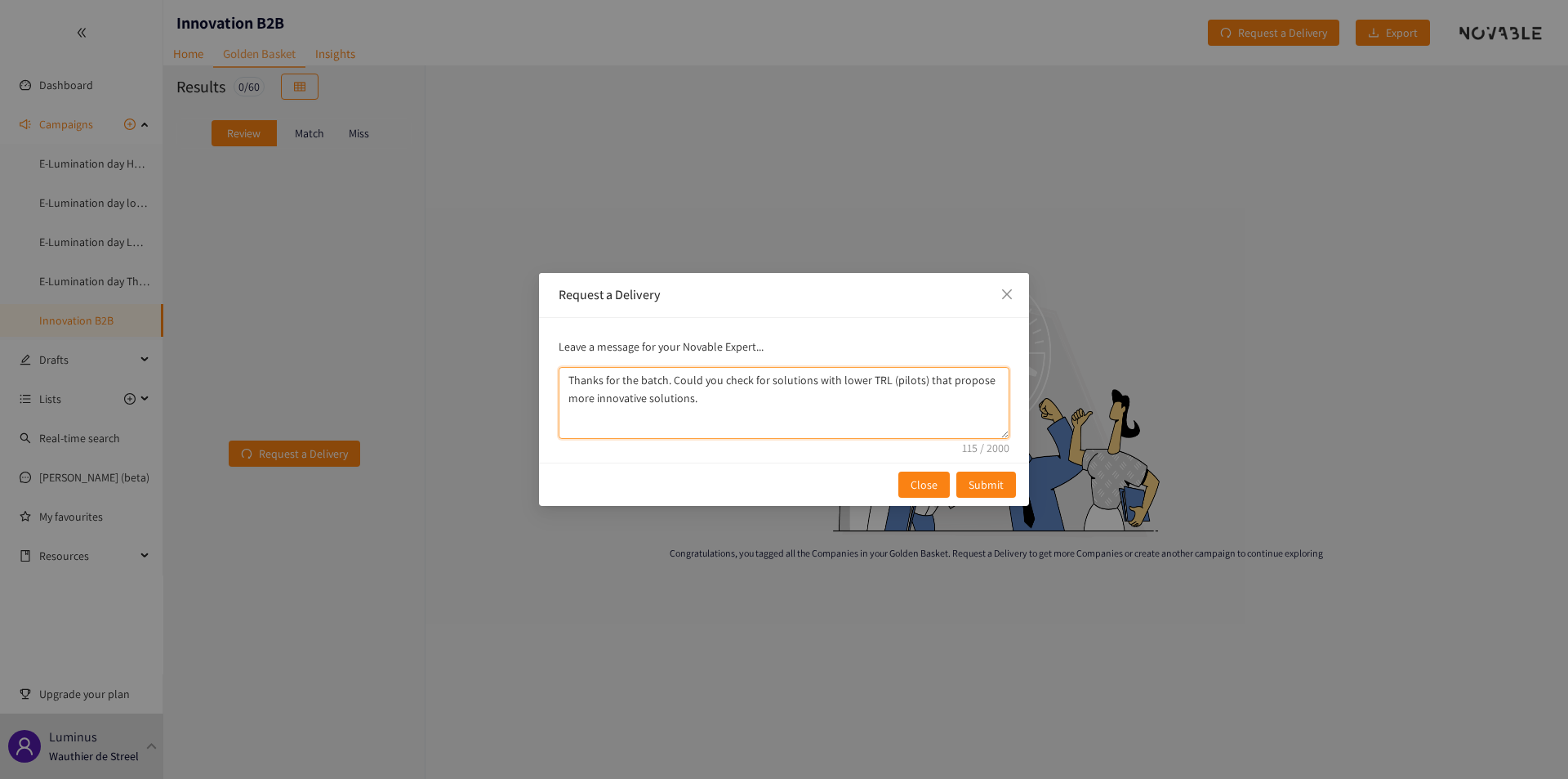
click at [622, 267] on textarea "Thanks for the batch. Could you check for solutions with lower TRL (pilots) tha…" at bounding box center [784, 403] width 451 height 72
click at [622, 267] on textarea "Thanks for the batch. Could you check for solutions more innovative solutions (…" at bounding box center [784, 403] width 451 height 72
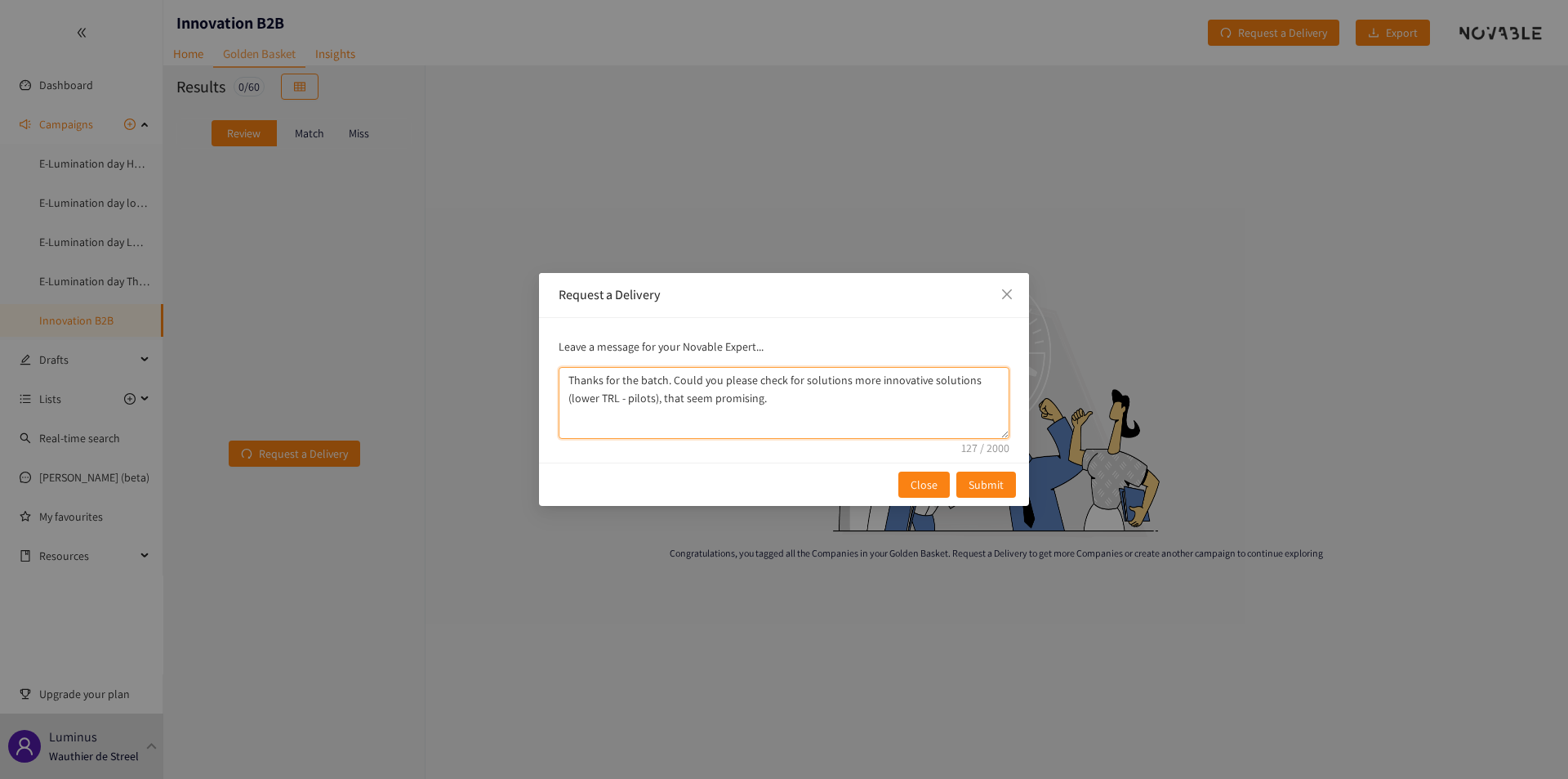
click at [622, 267] on textarea "Thanks for the batch. Could you please check for solutions more innovative solu…" at bounding box center [784, 403] width 451 height 72
click at [622, 267] on textarea "Thanks for the batch. Could you please check for solutions/companies that are m…" at bounding box center [784, 403] width 451 height 72
type textarea "Thanks for the batch. Could you please check for solutions/companies that are m…"
click at [622, 267] on button "Submit" at bounding box center [986, 484] width 60 height 26
